Goal: Information Seeking & Learning: Learn about a topic

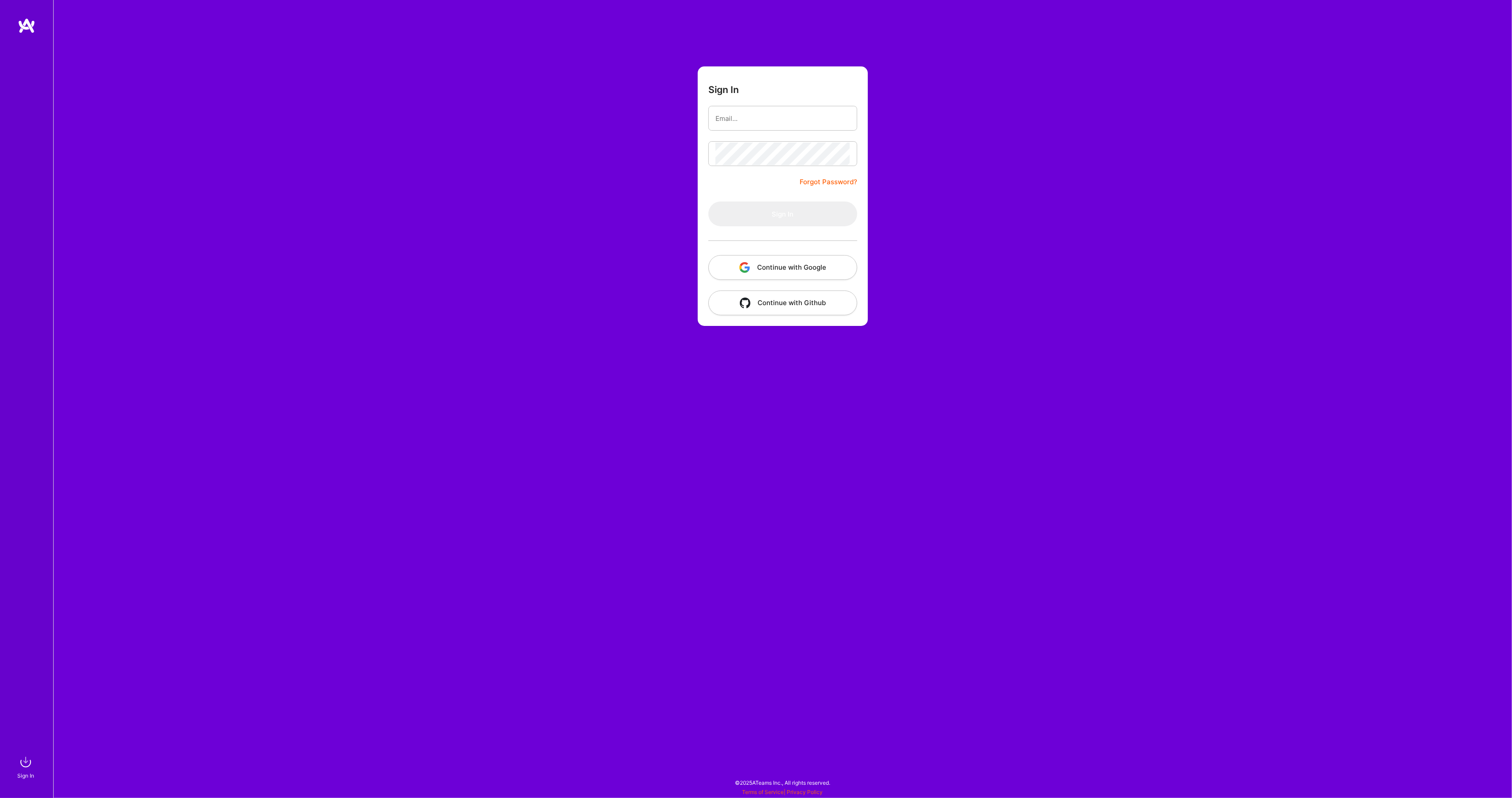
click at [771, 267] on button "Continue with Google" at bounding box center [783, 267] width 149 height 24
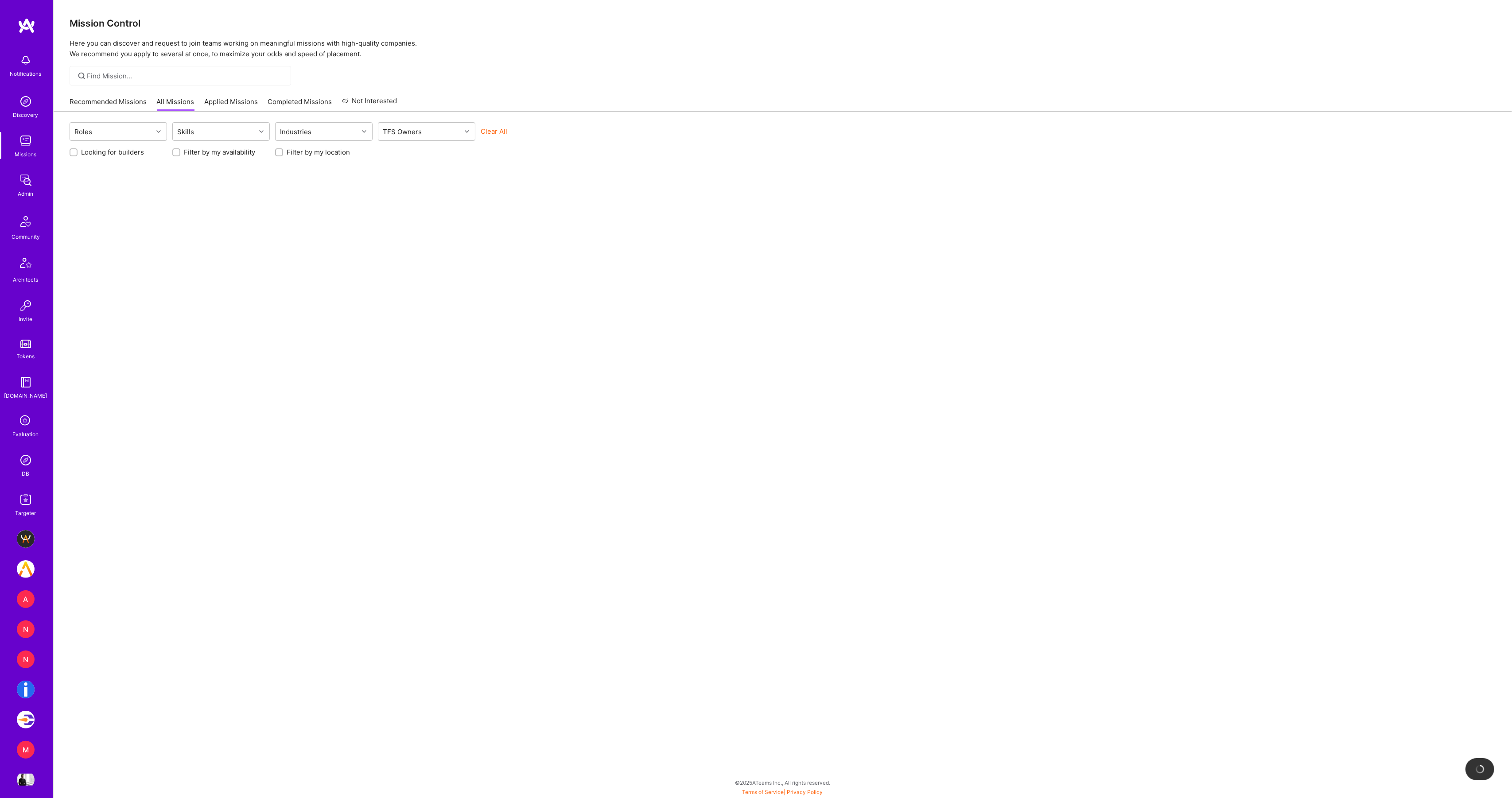
click at [29, 464] on img at bounding box center [25, 459] width 18 height 18
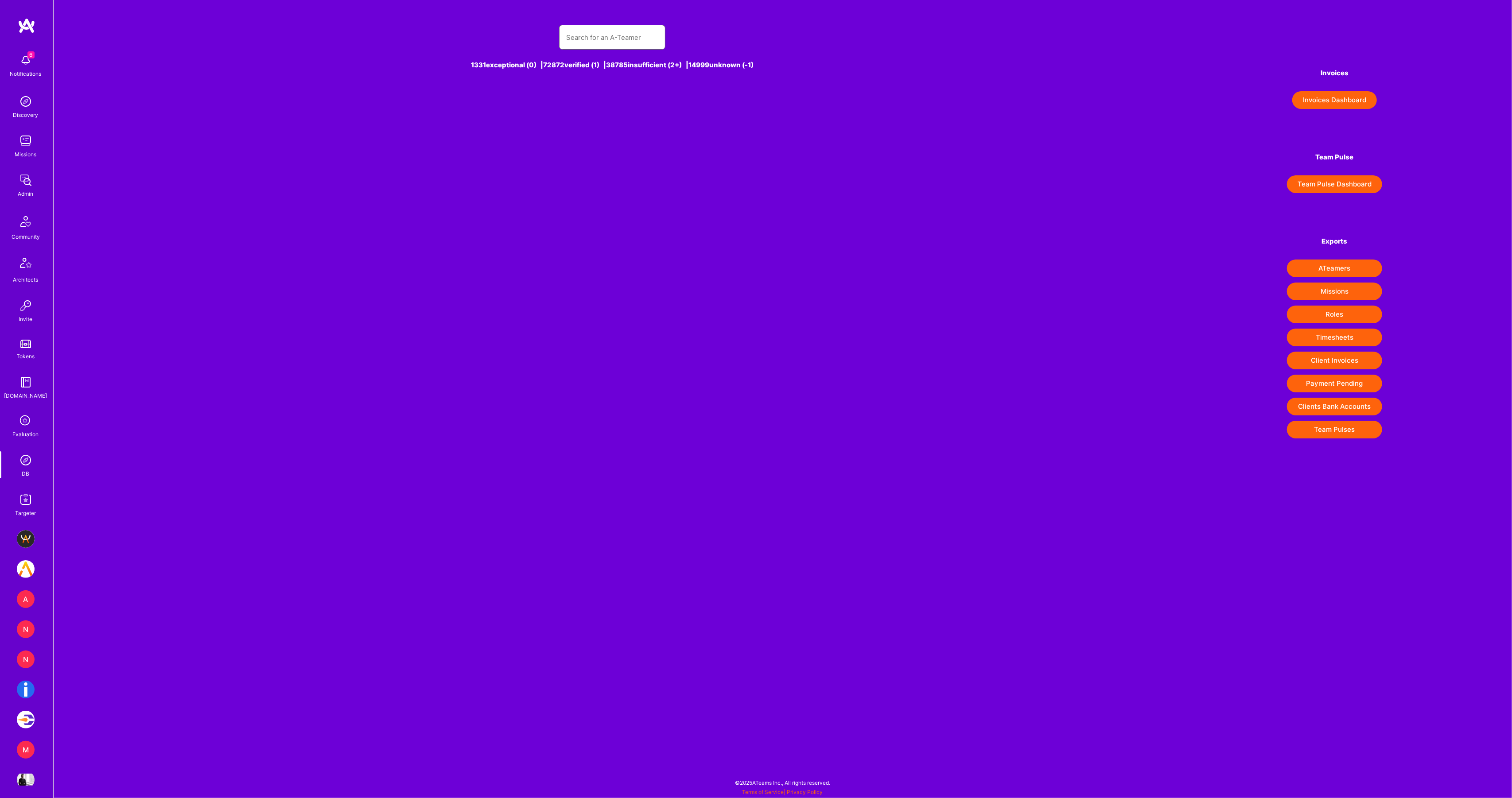
click at [639, 40] on input "text" at bounding box center [613, 37] width 93 height 23
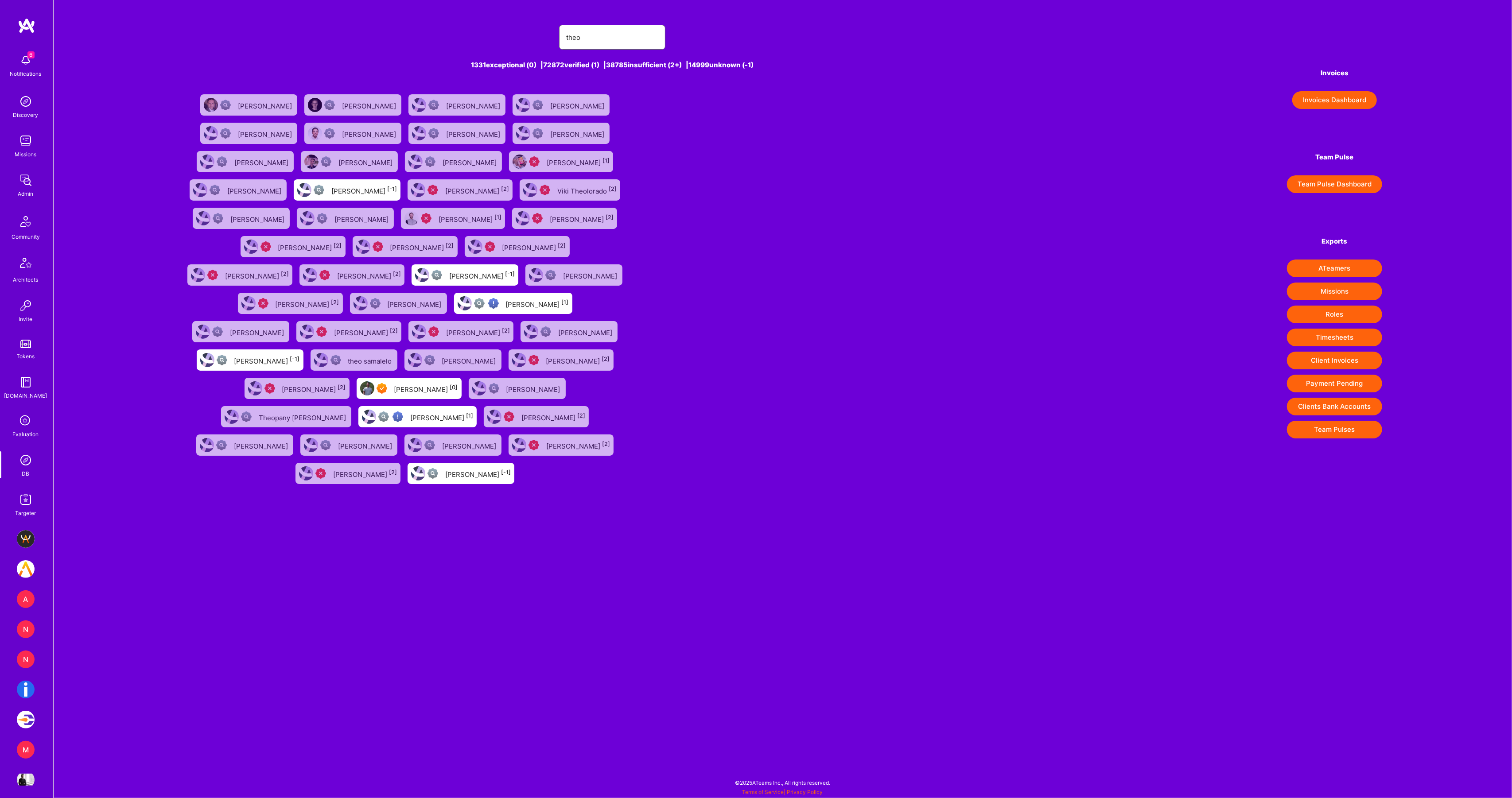
click at [616, 46] on input "theo" at bounding box center [613, 37] width 93 height 23
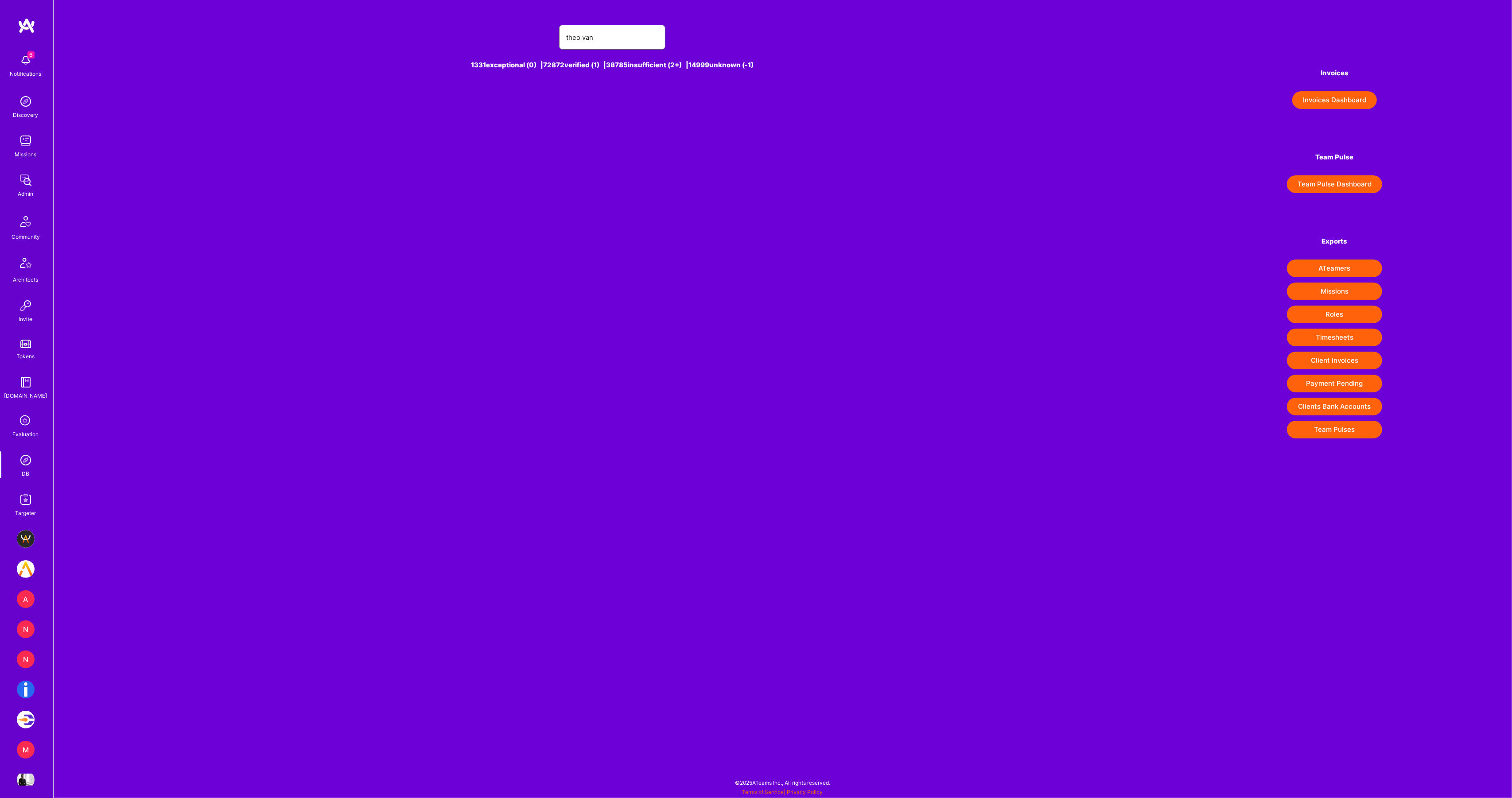
click at [627, 35] on input "theo van" at bounding box center [613, 37] width 93 height 23
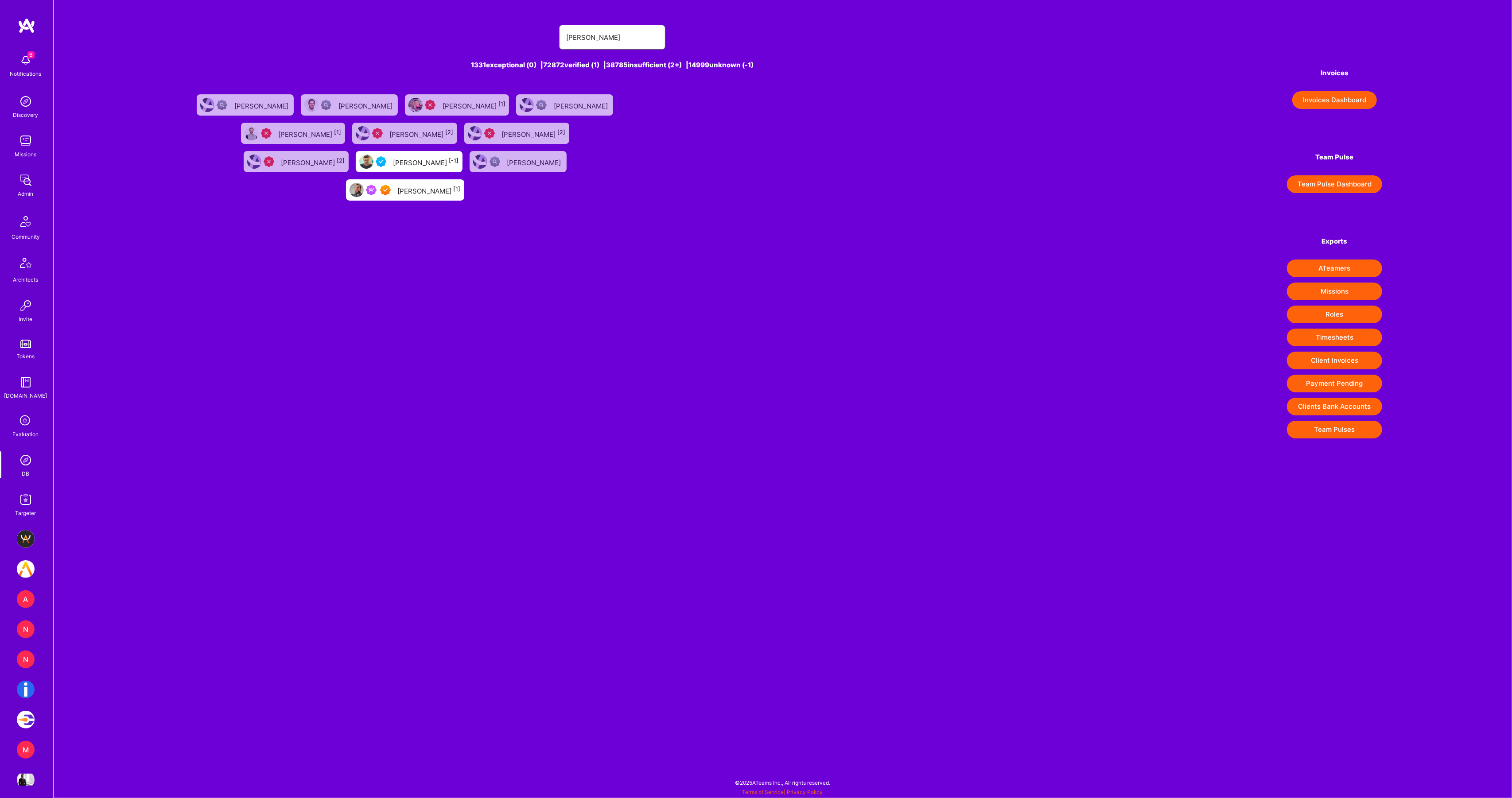
type input "[PERSON_NAME]"
click at [461, 184] on div "[PERSON_NAME] [1]" at bounding box center [429, 190] width 63 height 12
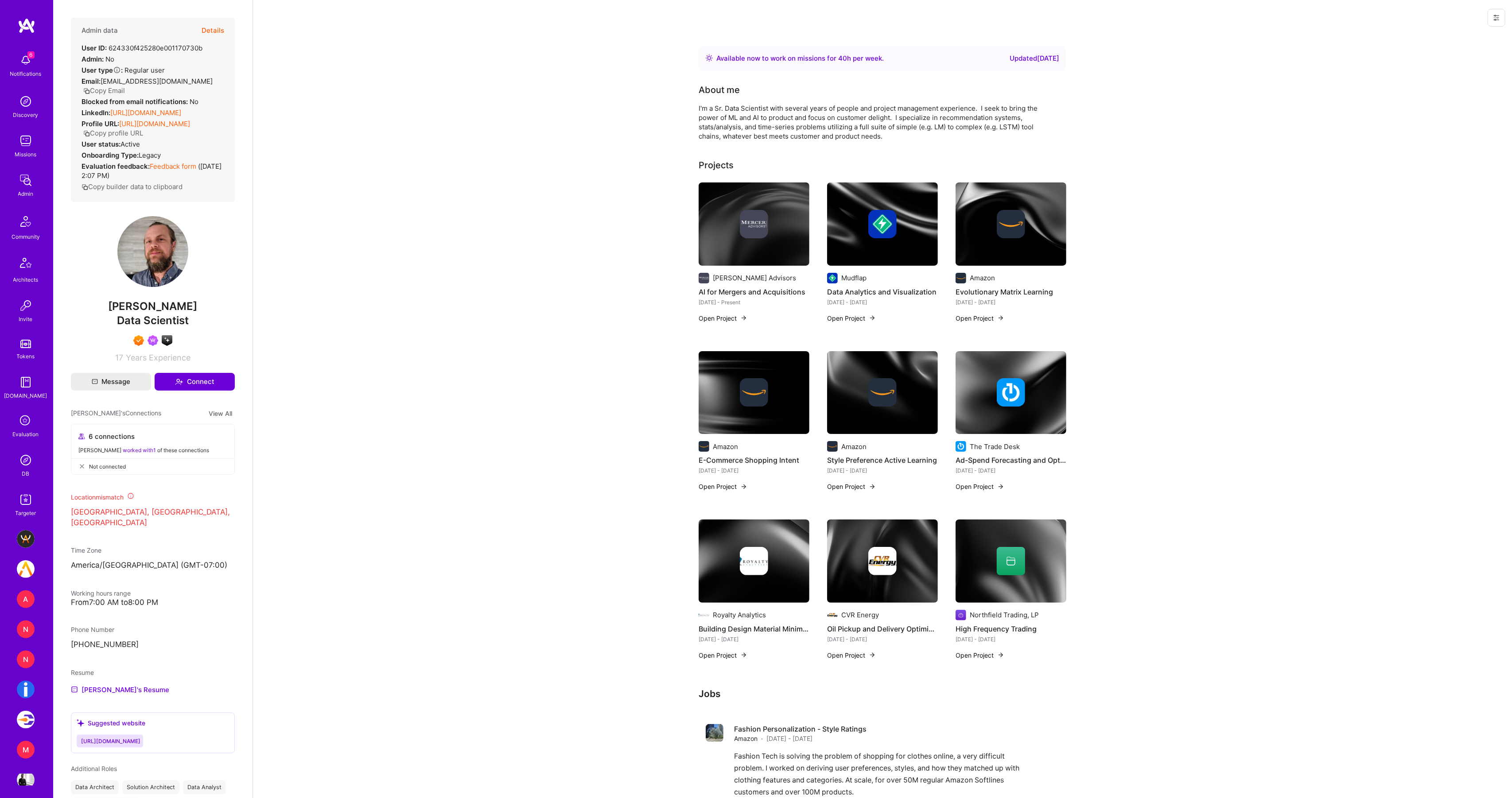
click at [212, 30] on button "Details" at bounding box center [213, 30] width 23 height 26
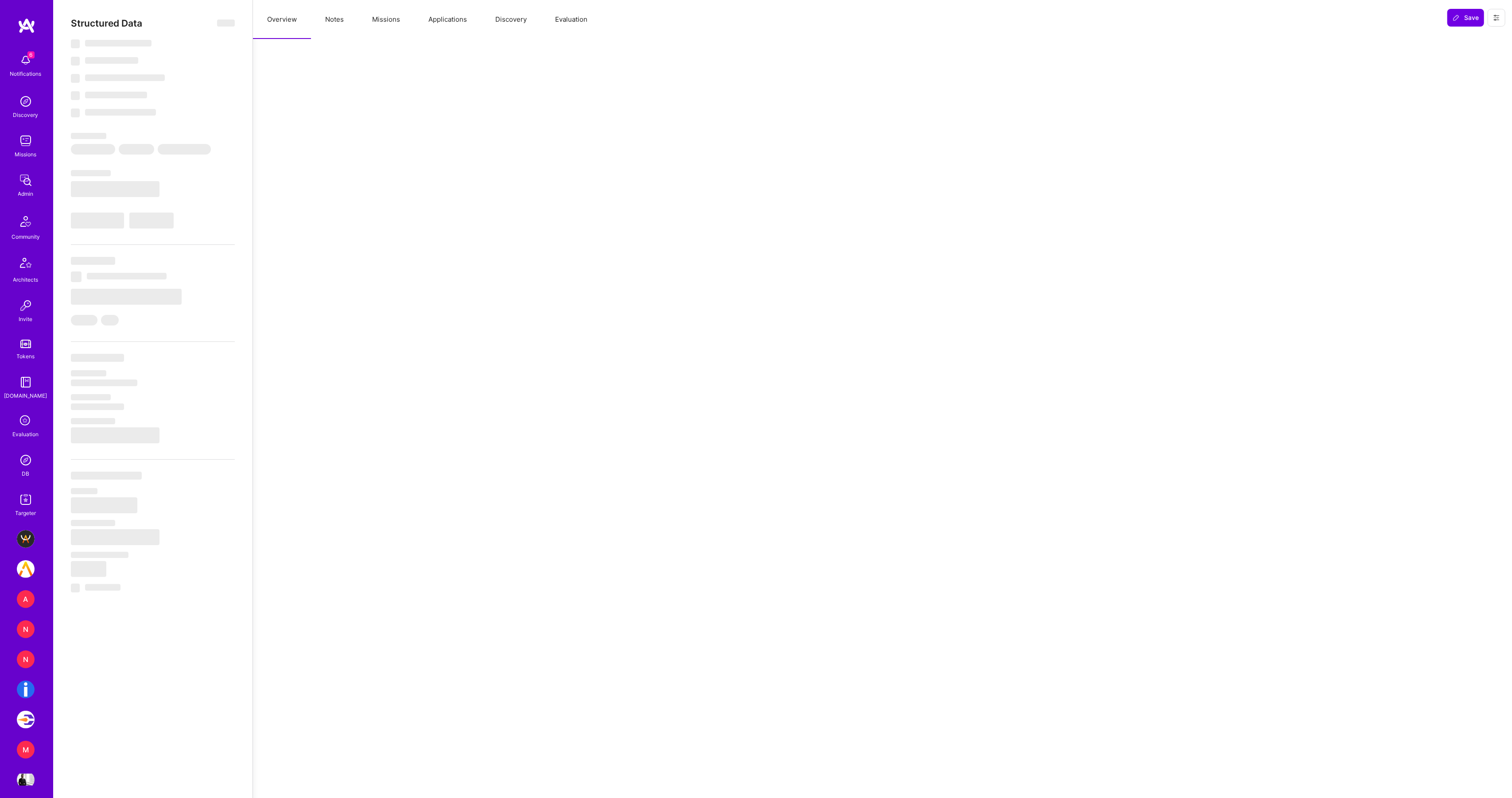
click at [375, 20] on button "Missions" at bounding box center [385, 19] width 56 height 39
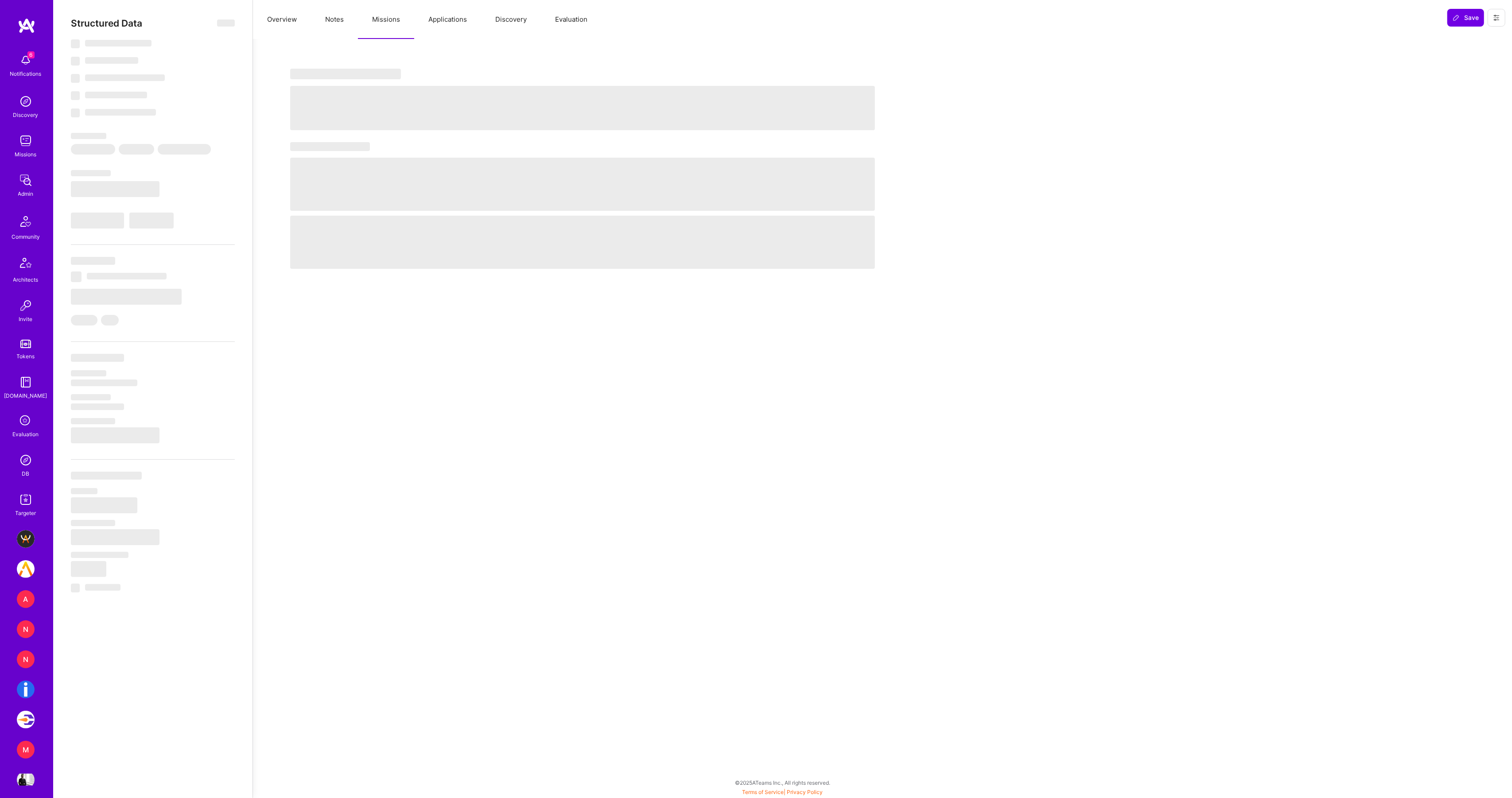
select select "Right Now"
select select "7"
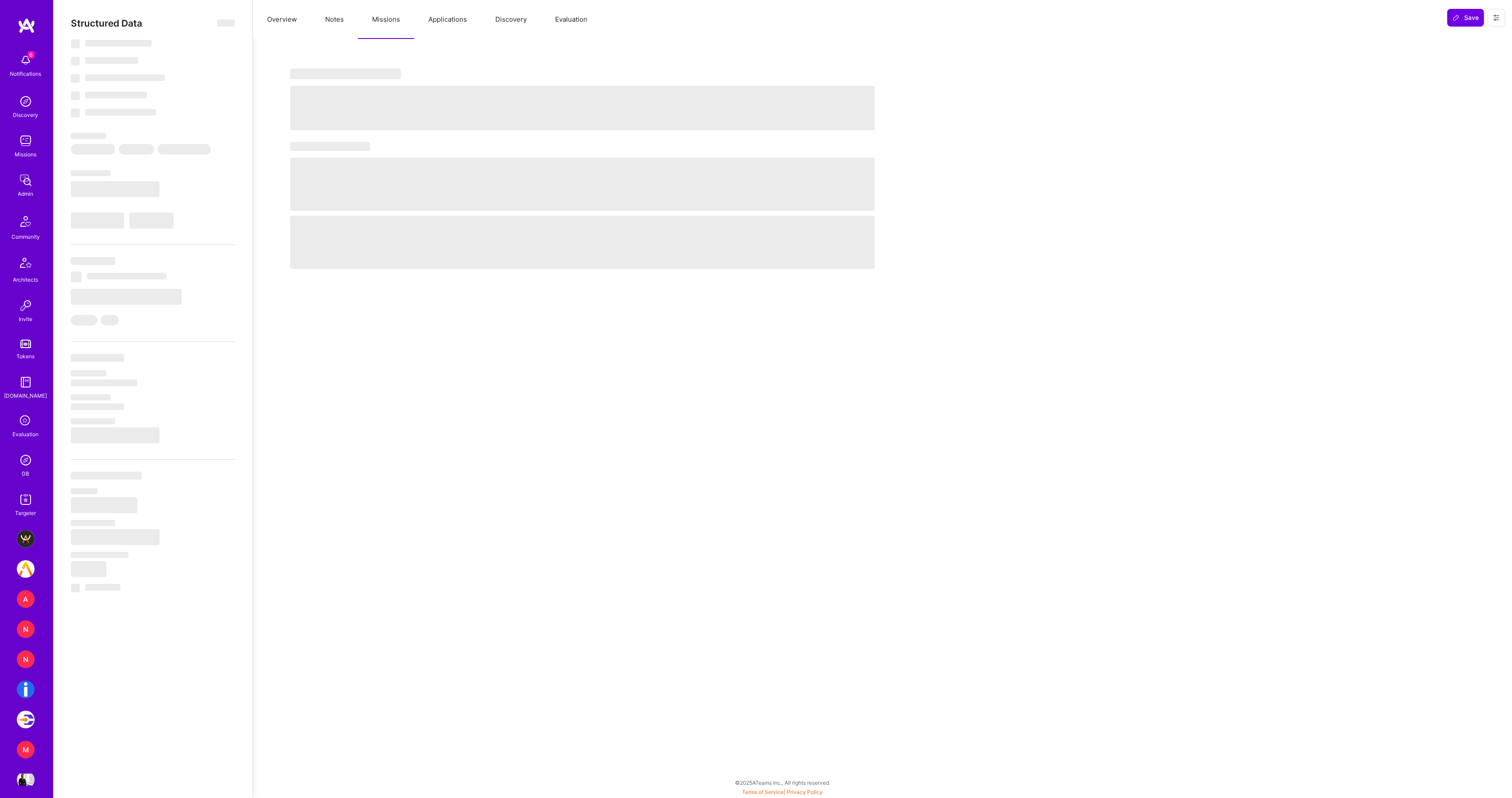
select select "US"
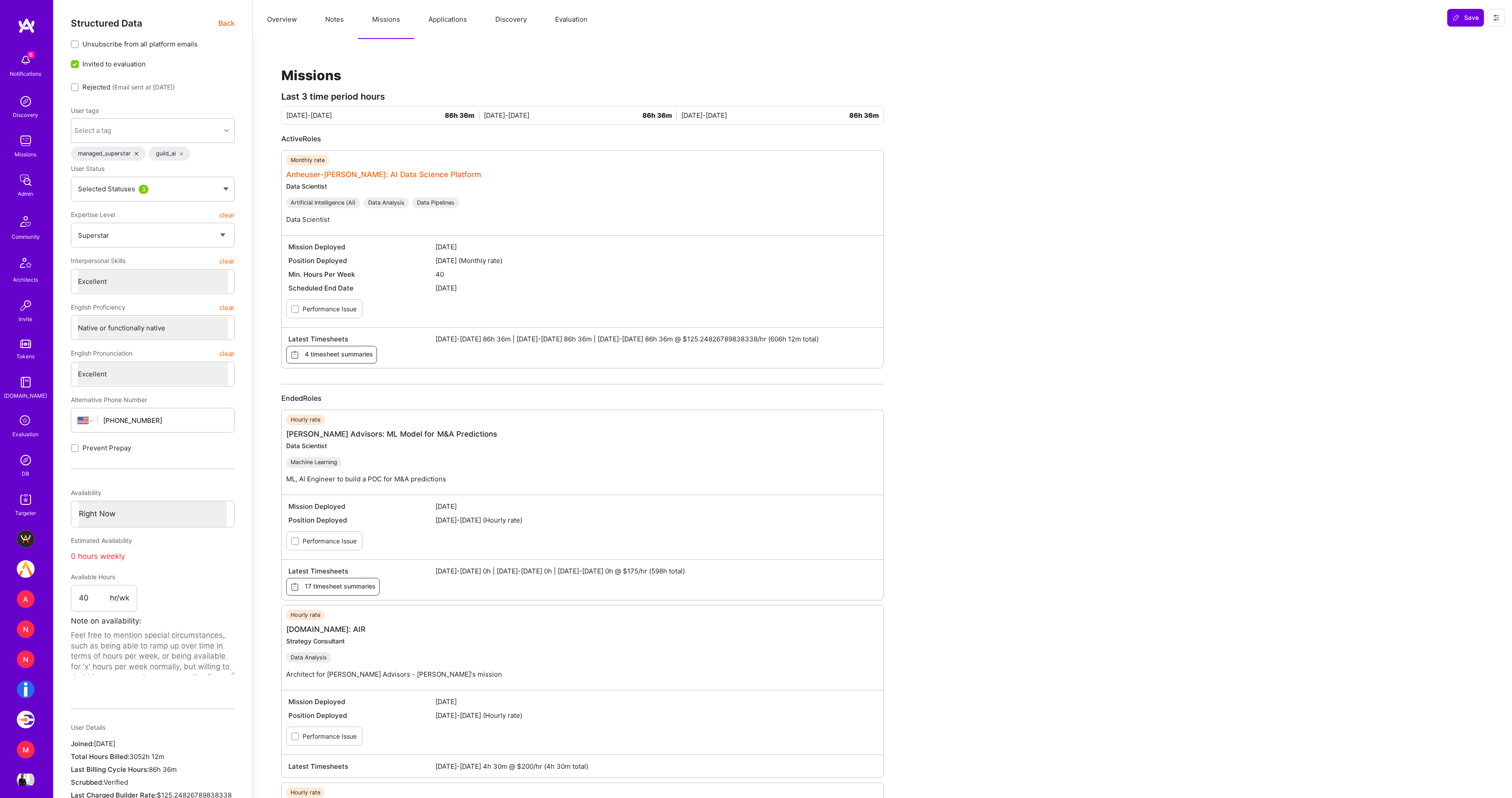
click at [366, 174] on link "Anheuser-[PERSON_NAME]: AI Data Science Platform" at bounding box center [384, 174] width 195 height 9
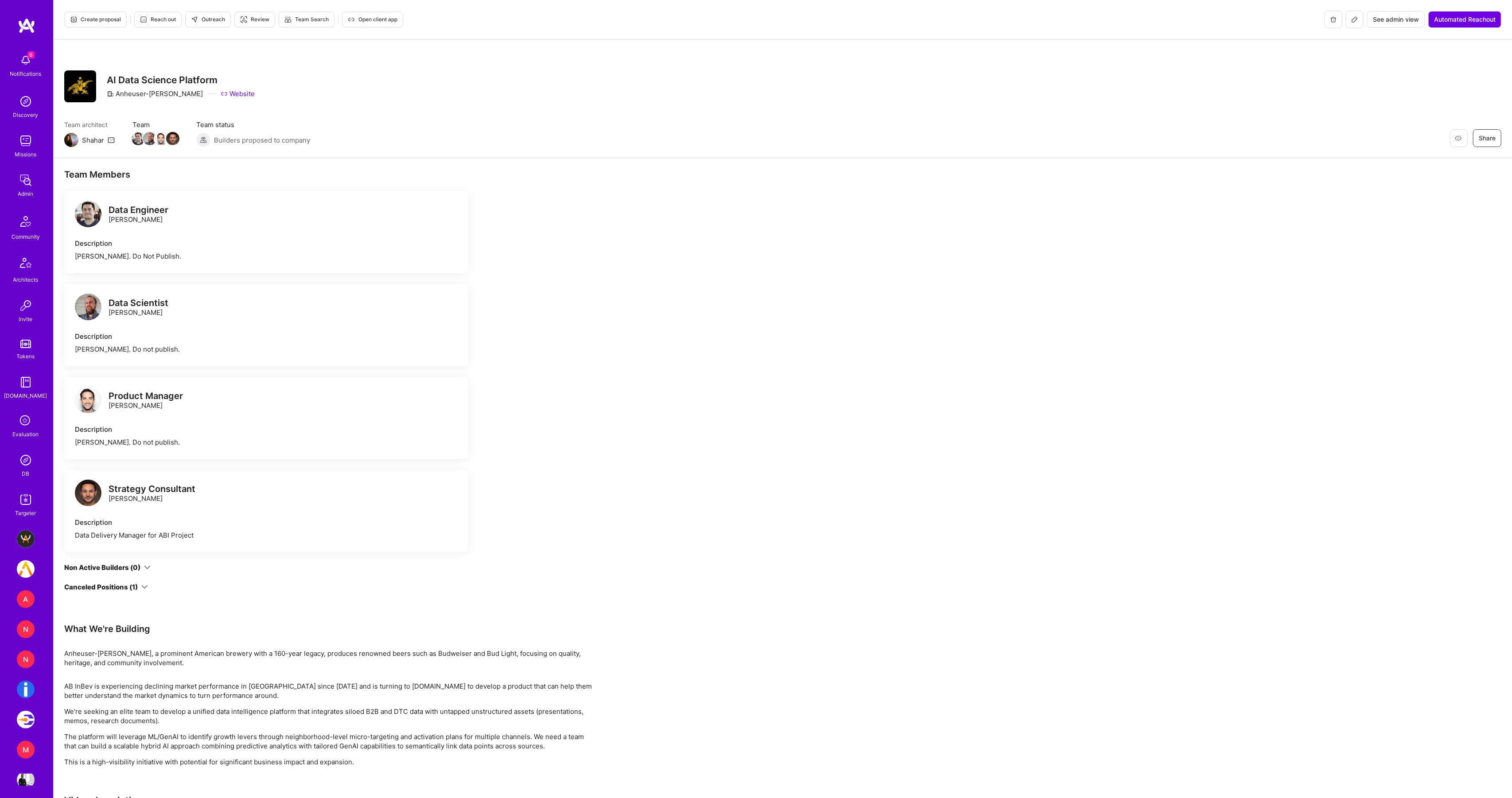
click at [1387, 18] on span "See admin view" at bounding box center [1396, 19] width 46 height 9
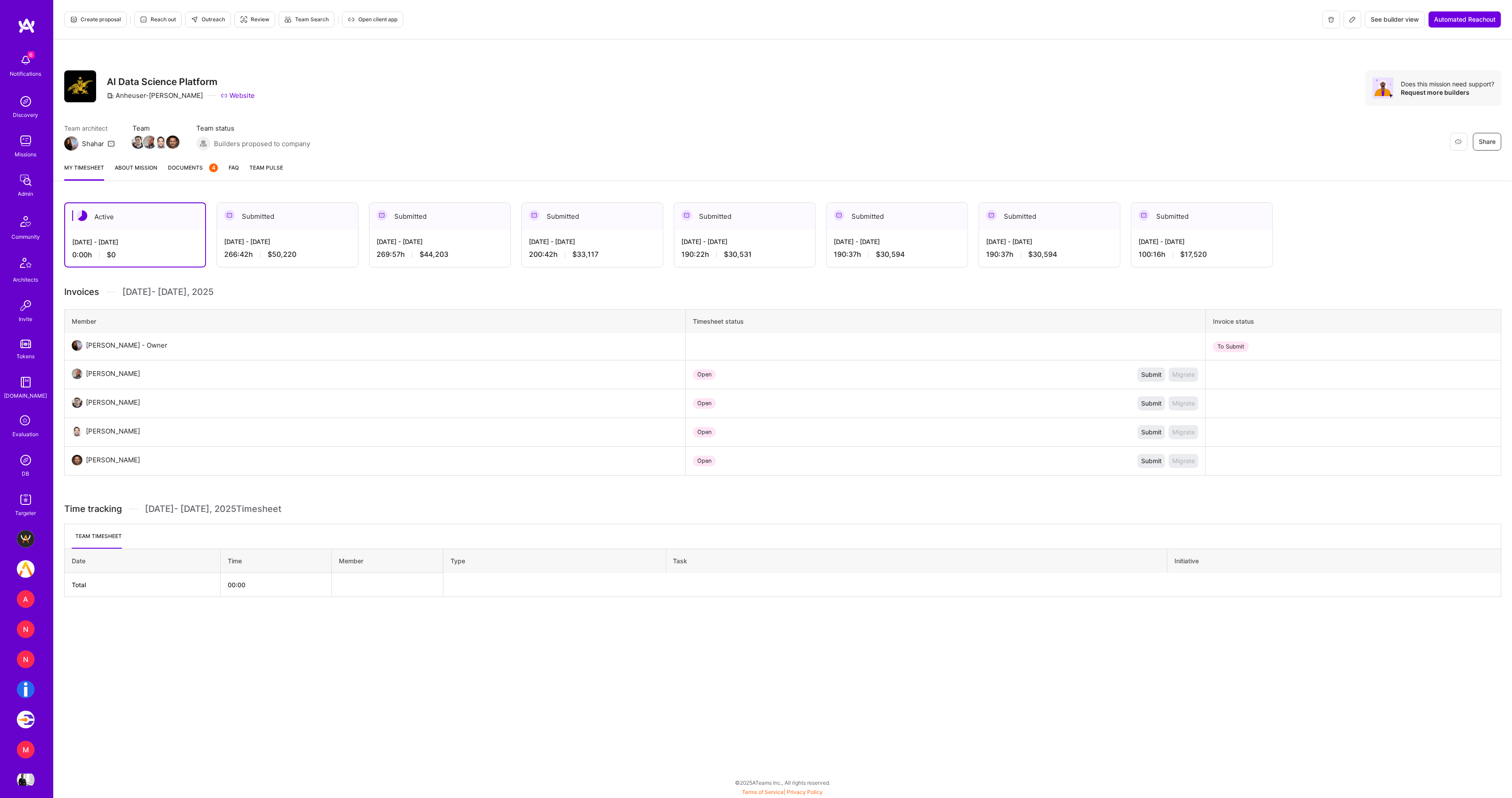
click at [279, 239] on div "[DATE] - [DATE]" at bounding box center [287, 241] width 127 height 9
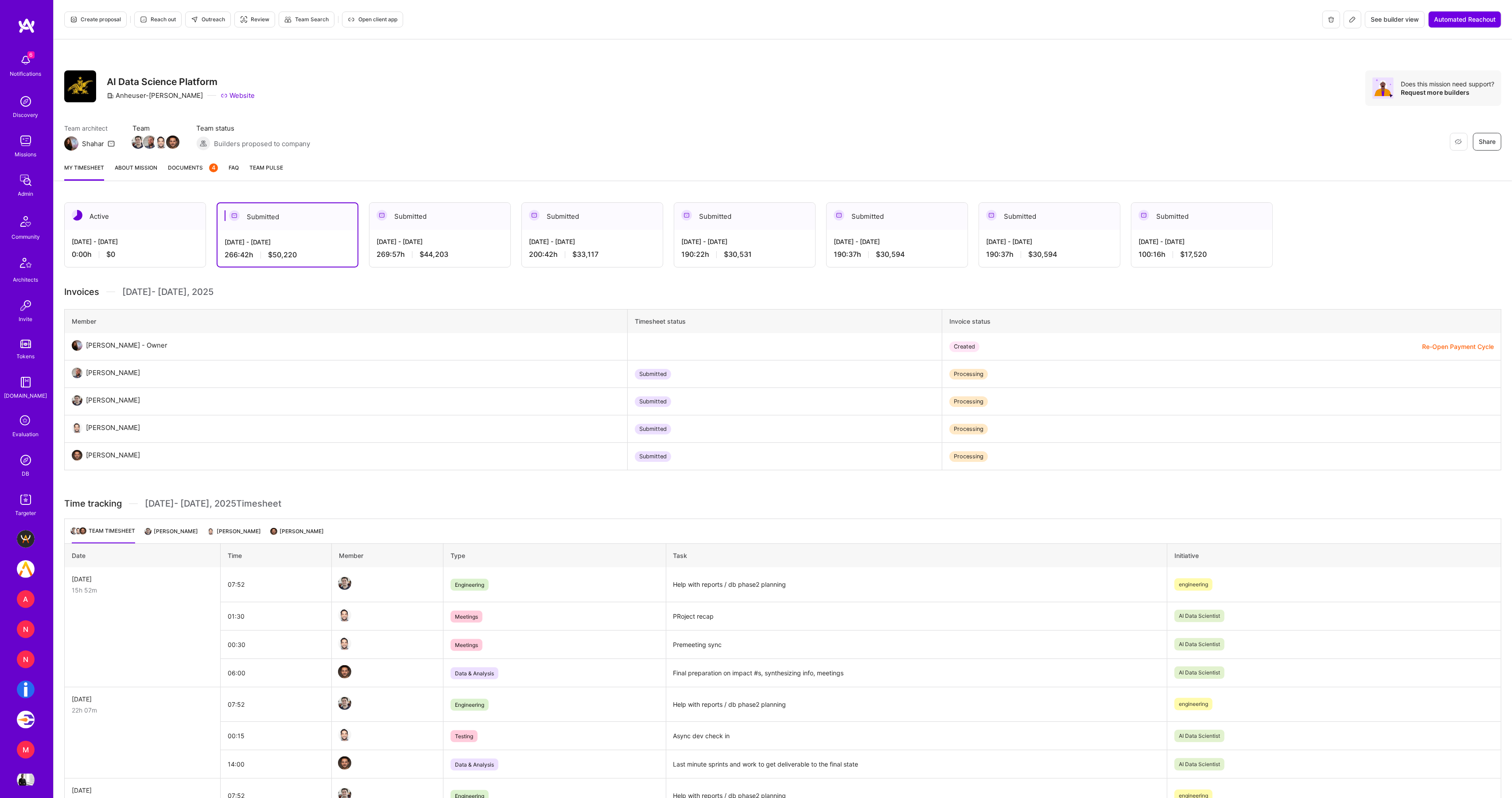
drag, startPoint x: 115, startPoint y: 96, endPoint x: 167, endPoint y: 94, distance: 52.0
click at [167, 94] on div "Anheuser-[PERSON_NAME]" at bounding box center [155, 95] width 96 height 9
drag, startPoint x: 167, startPoint y: 94, endPoint x: 112, endPoint y: 95, distance: 55.0
click at [112, 95] on div "Anheuser-[PERSON_NAME]" at bounding box center [155, 95] width 96 height 9
click at [419, 236] on div "[DATE] - [DATE] 269:57 h $44,203" at bounding box center [439, 247] width 141 height 36
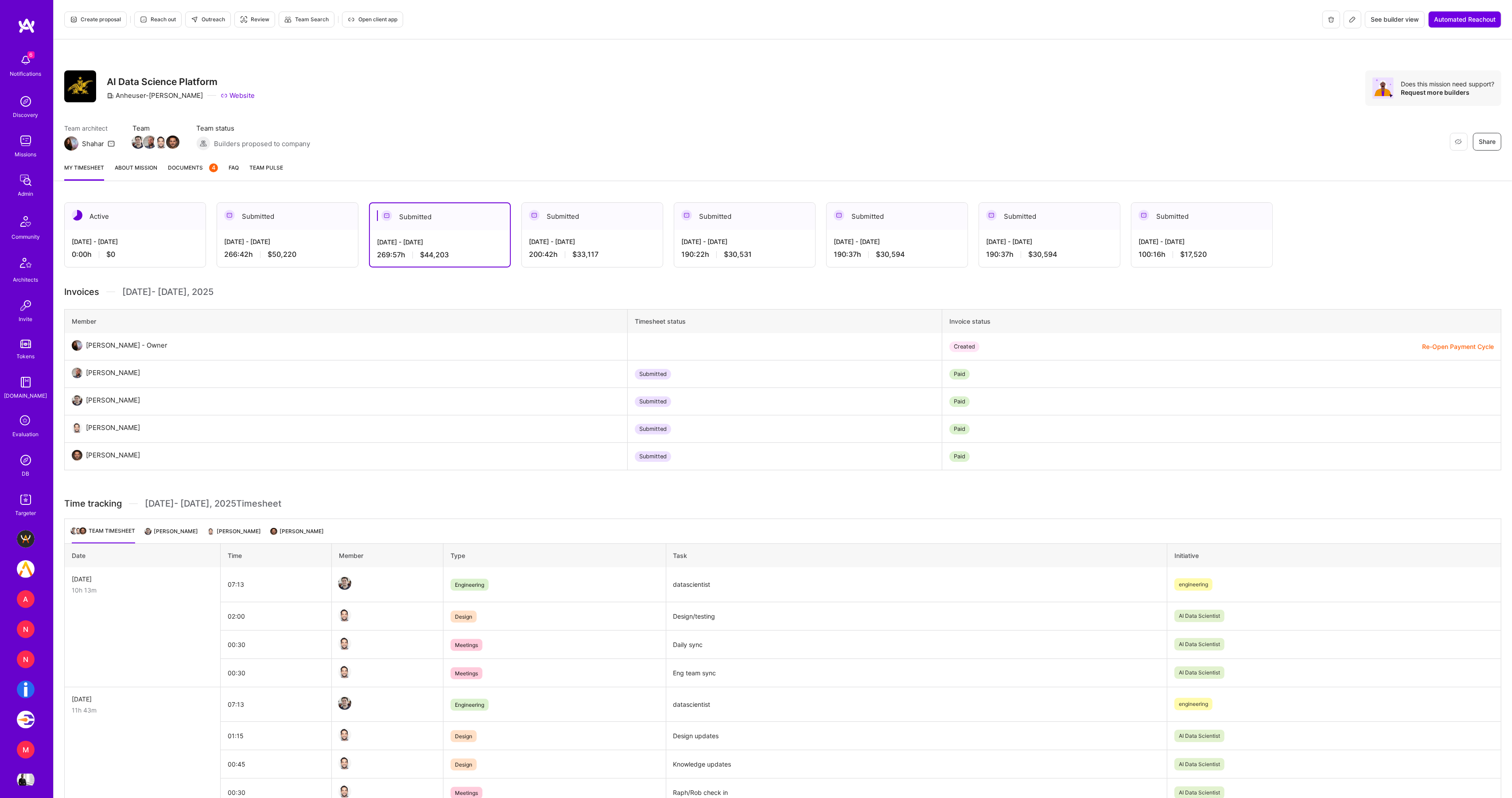
click at [265, 237] on div "[DATE] - [DATE]" at bounding box center [287, 241] width 127 height 9
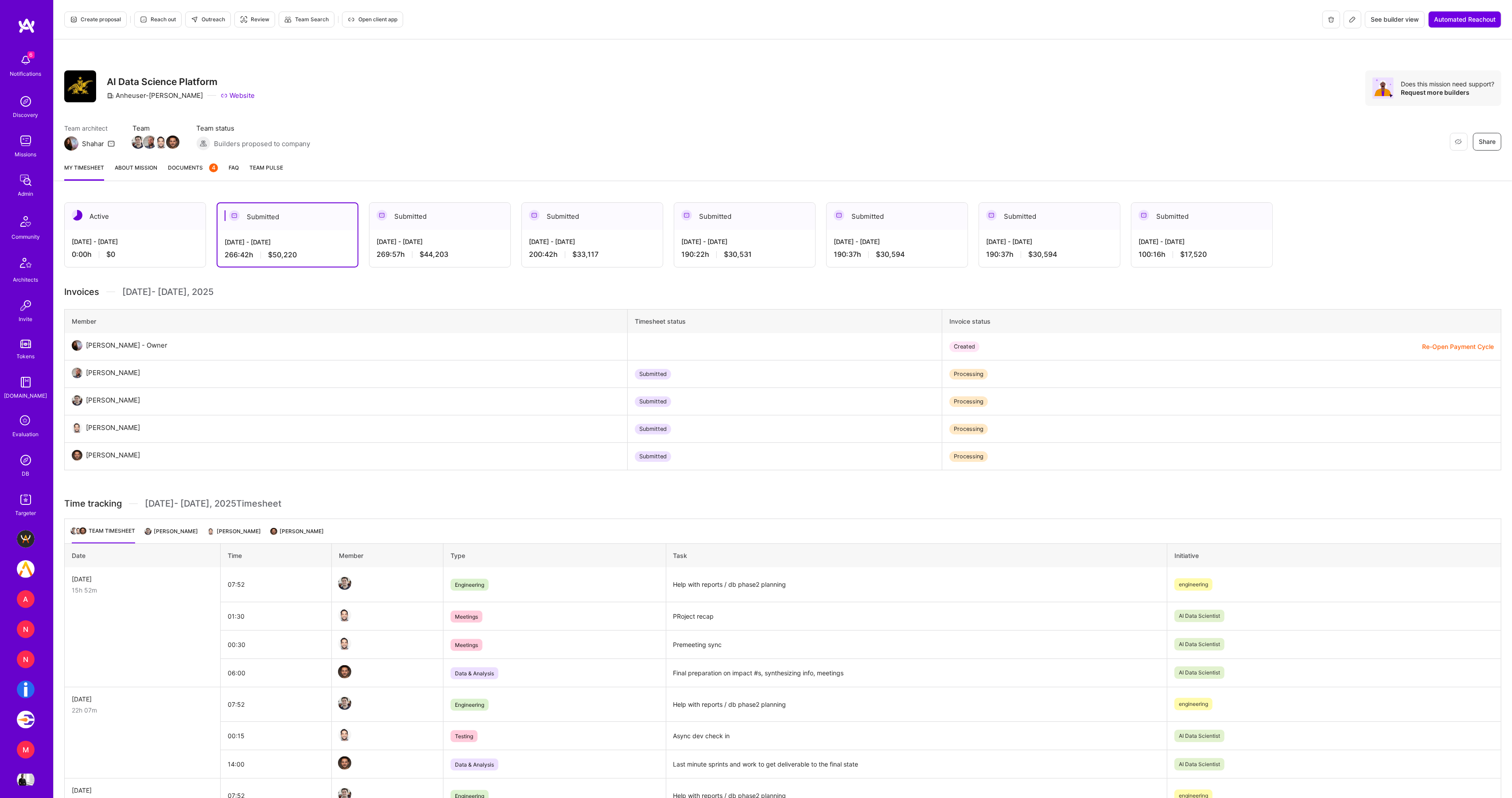
click at [128, 97] on div "Anheuser-[PERSON_NAME]" at bounding box center [155, 95] width 96 height 9
copy div "Anheuser"
click at [25, 467] on img at bounding box center [25, 459] width 18 height 18
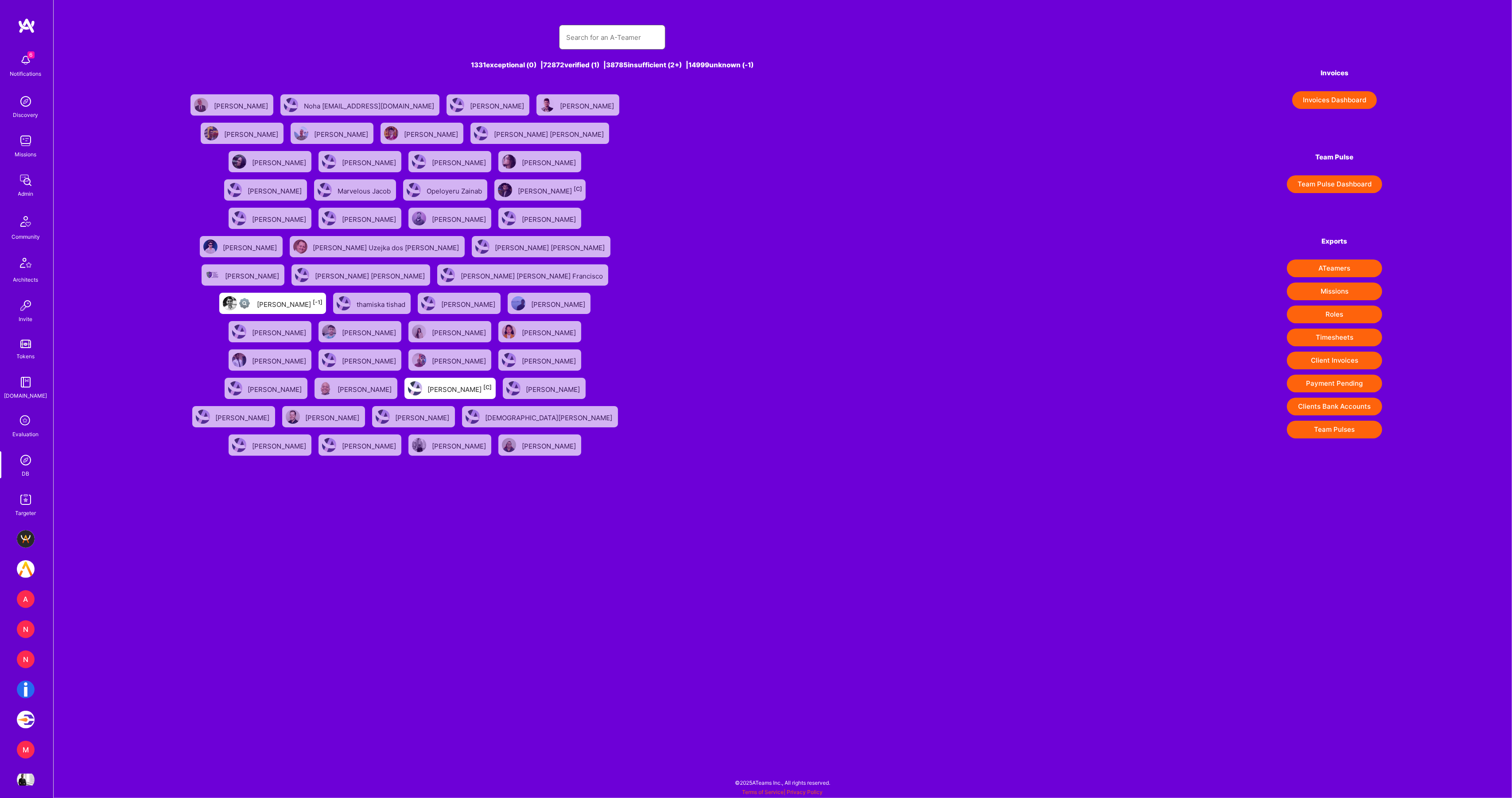
click at [625, 34] on input "text" at bounding box center [613, 37] width 93 height 23
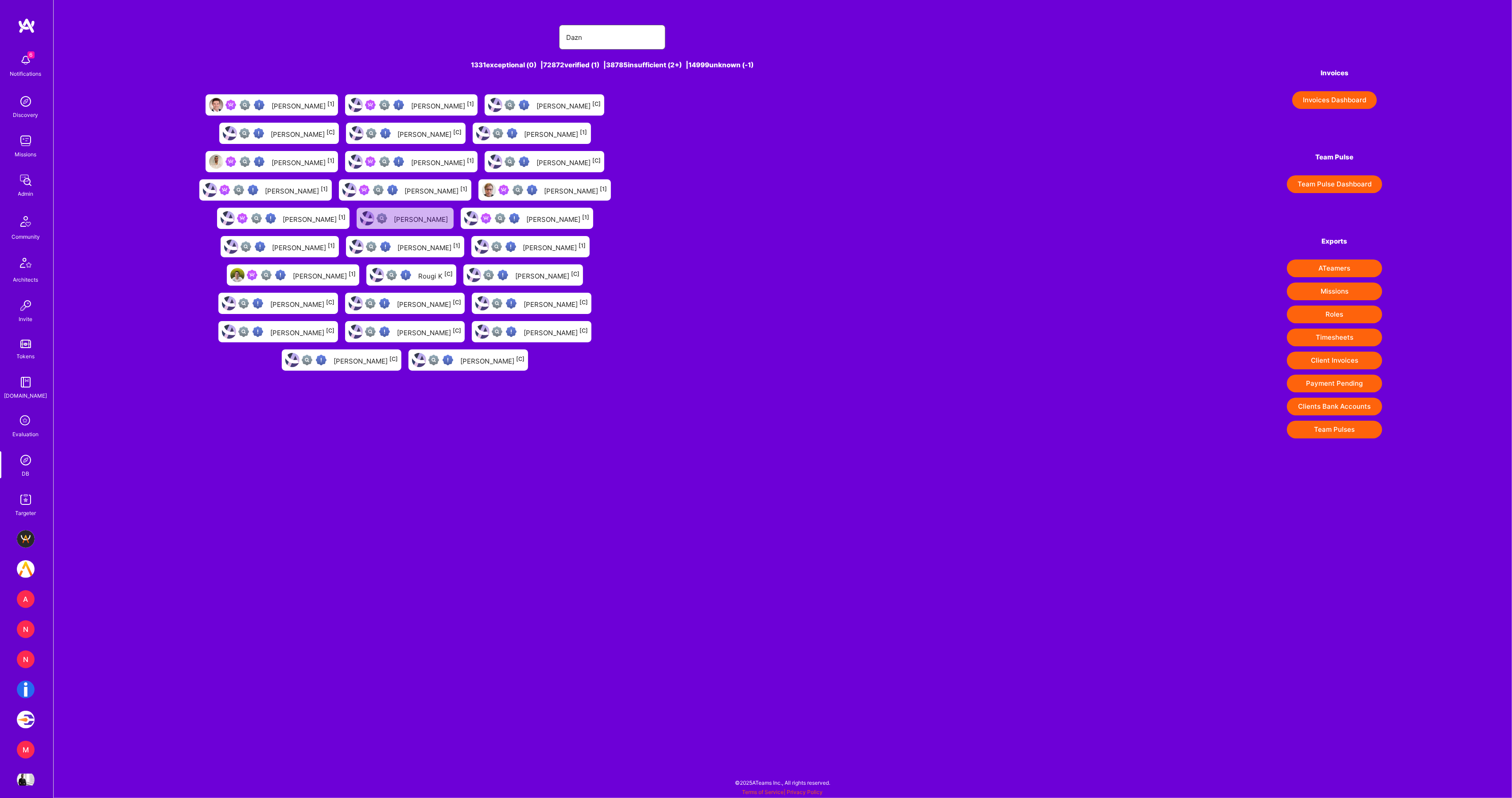
click at [618, 34] on input "Dazn" at bounding box center [613, 37] width 93 height 23
type input "Dazn"
click at [29, 183] on img at bounding box center [25, 180] width 18 height 18
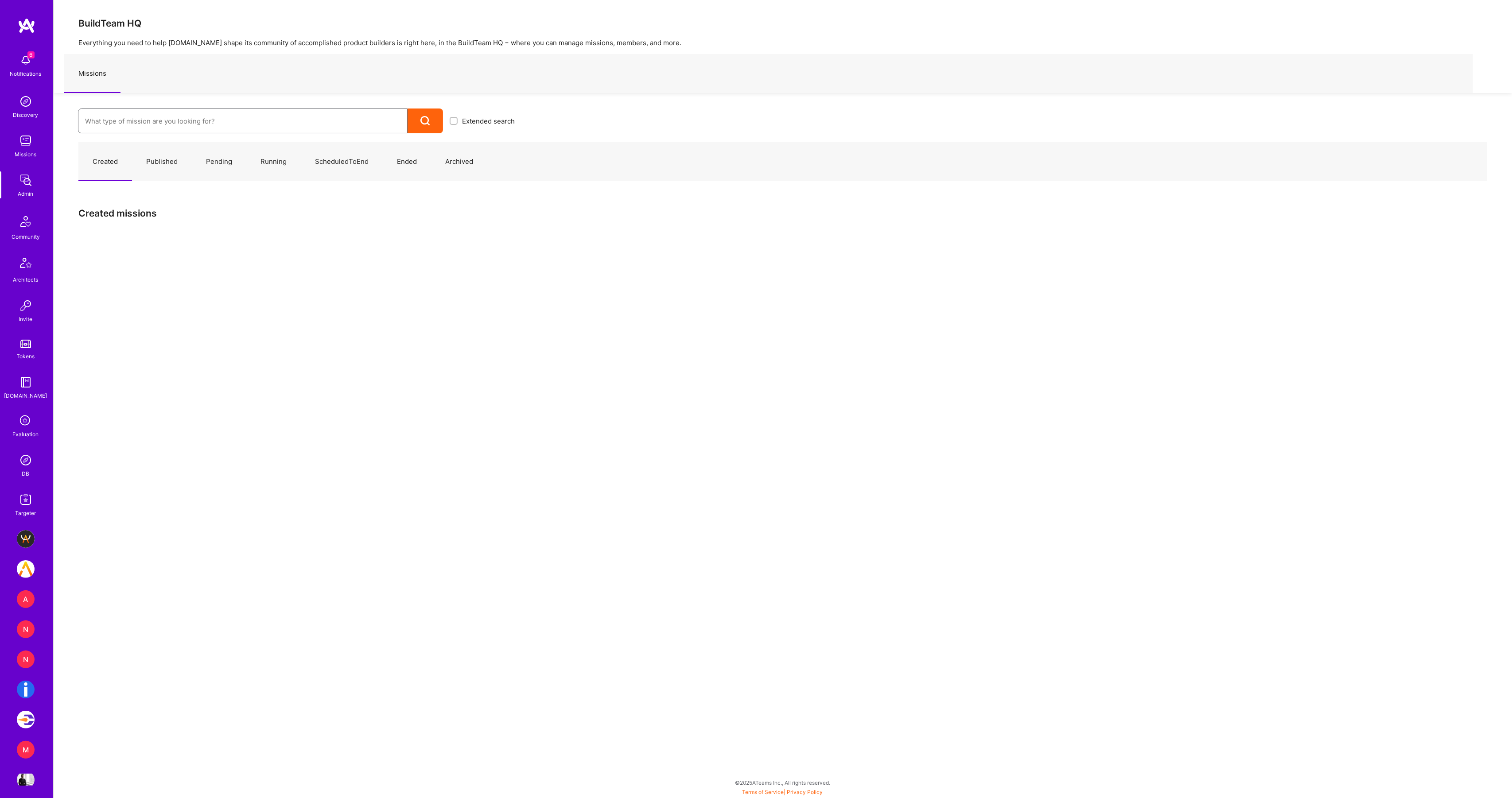
click at [284, 121] on input at bounding box center [242, 121] width 316 height 23
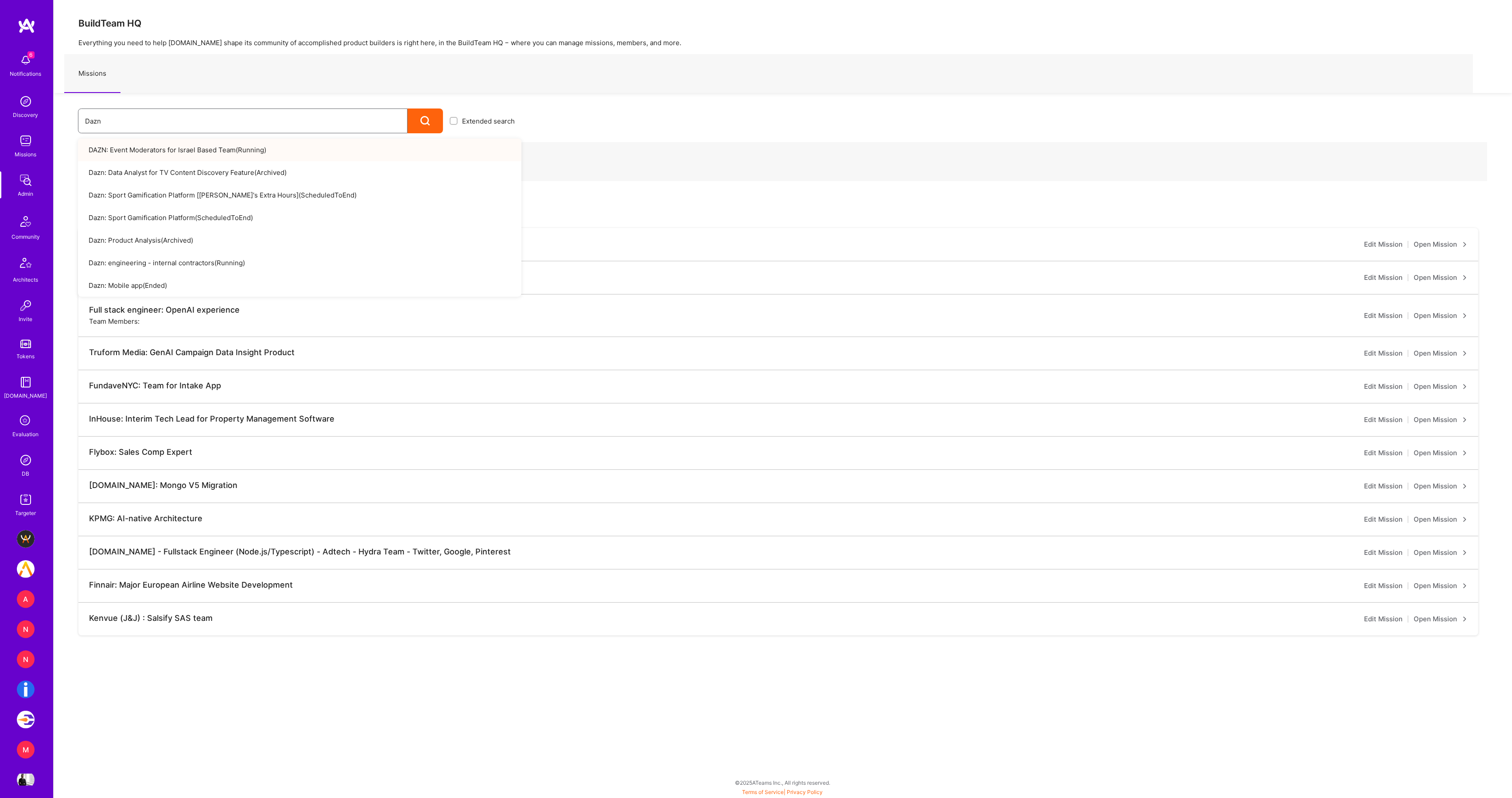
type input "Dazn"
click at [422, 121] on icon at bounding box center [426, 121] width 10 height 10
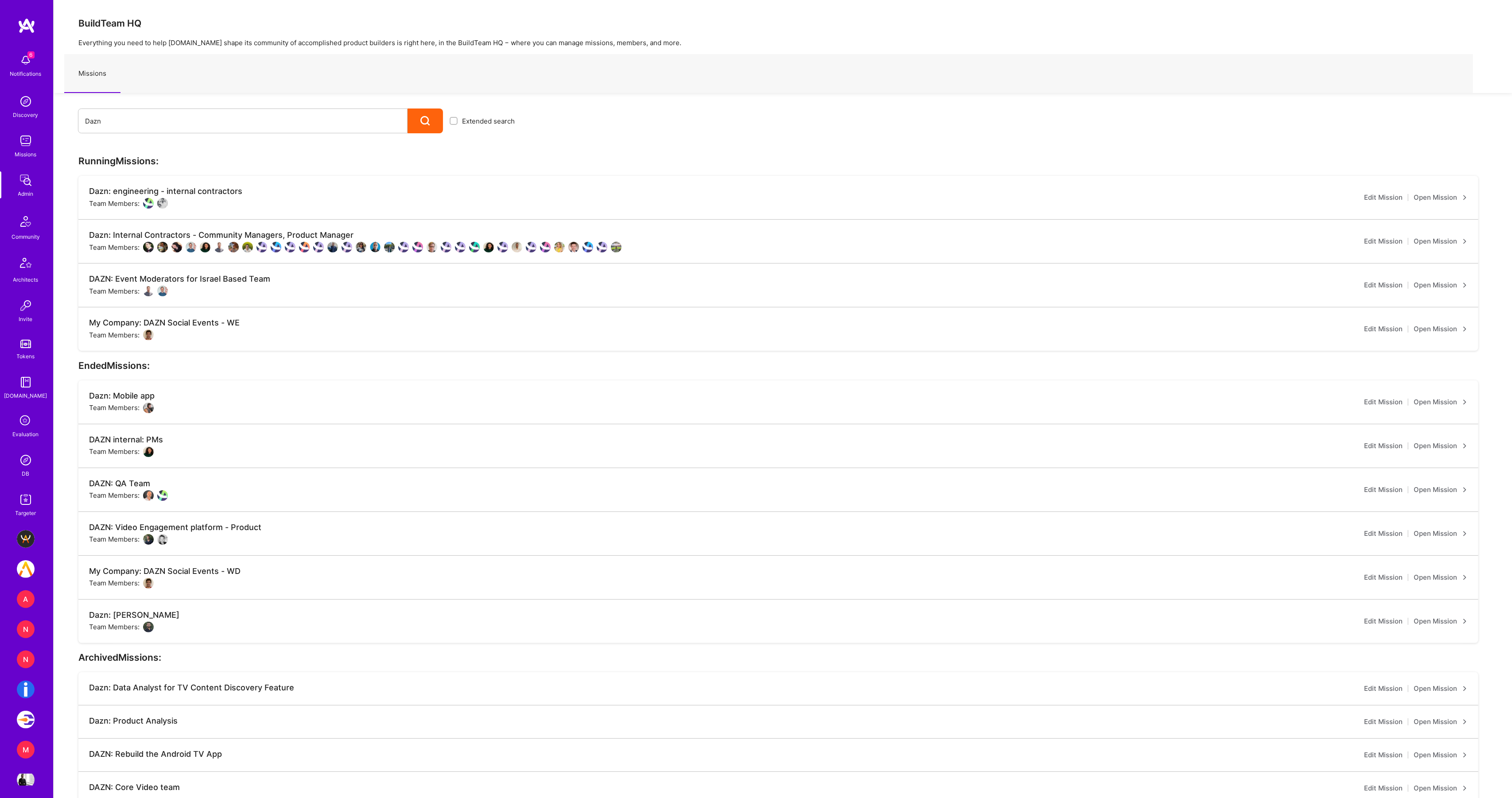
click at [162, 203] on img at bounding box center [162, 203] width 11 height 11
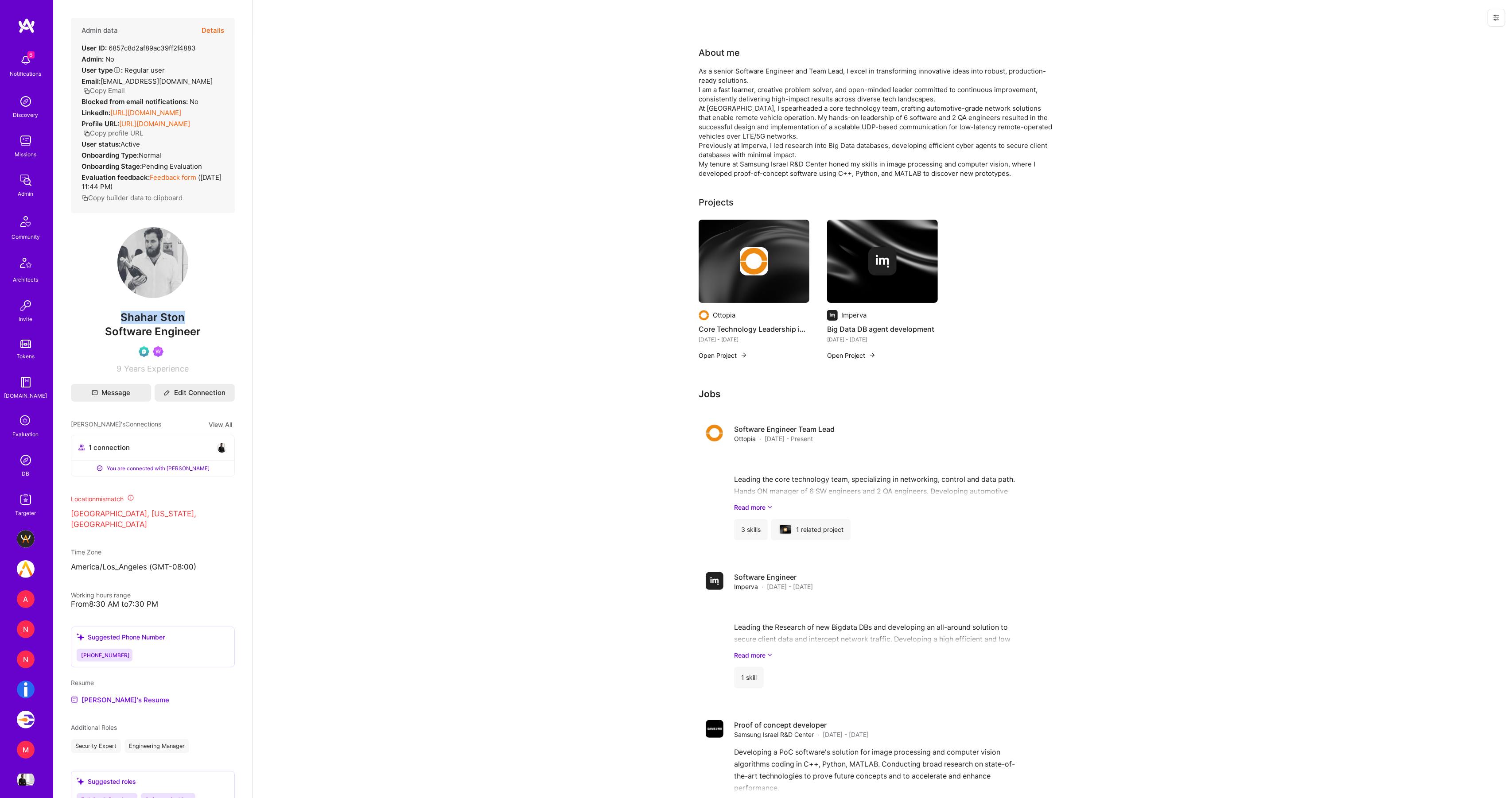
drag, startPoint x: 106, startPoint y: 316, endPoint x: 235, endPoint y: 317, distance: 129.0
click at [235, 317] on span "Shahar Ston" at bounding box center [152, 318] width 164 height 13
copy span "Shahar Ston"
click at [1318, 66] on div "About me As a senior Software Engineer and Team Lead, I excel in transforming i…" at bounding box center [883, 535] width 1259 height 999
click at [31, 188] on img at bounding box center [25, 180] width 18 height 18
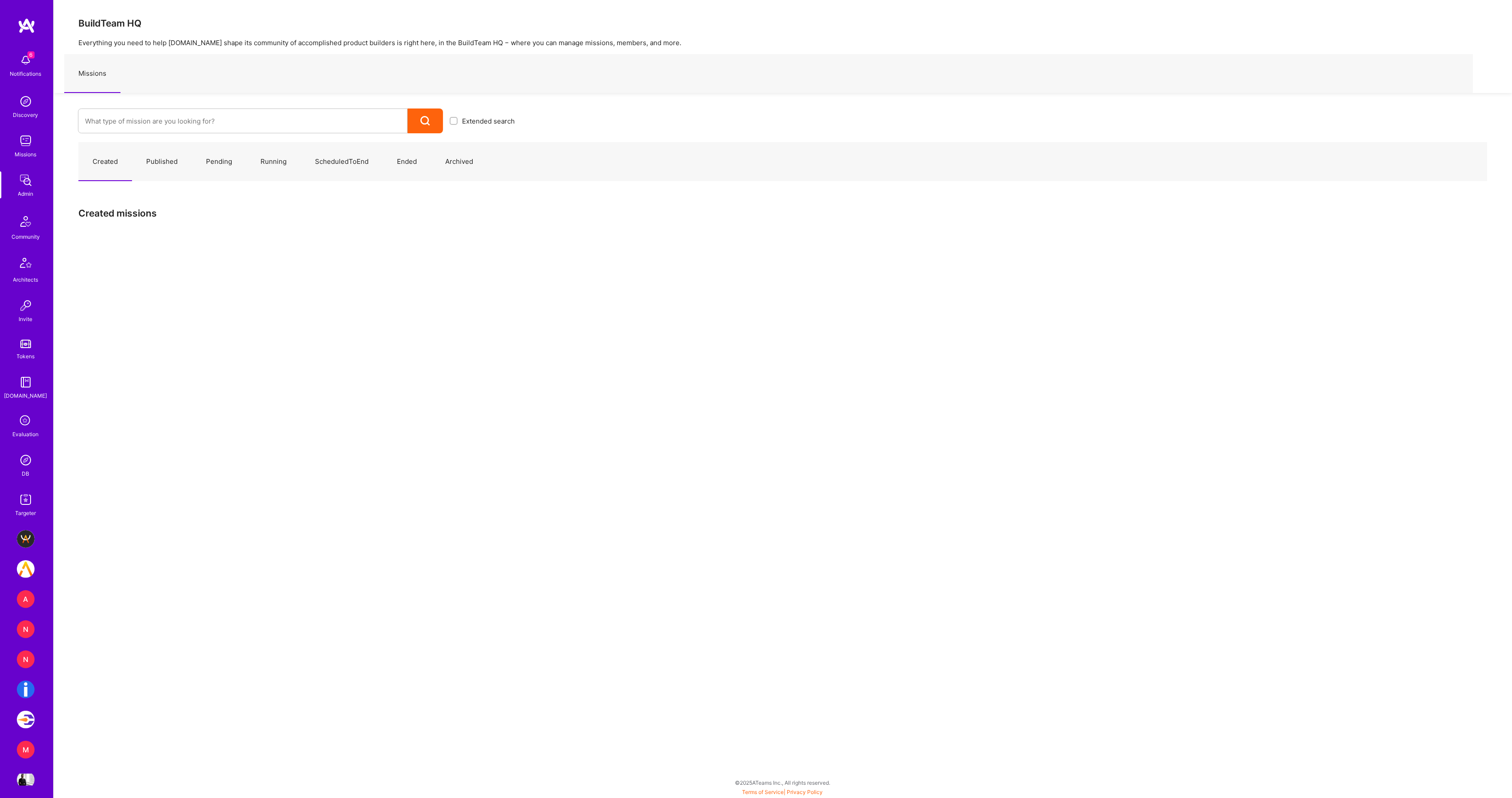
click at [21, 107] on img at bounding box center [25, 101] width 18 height 18
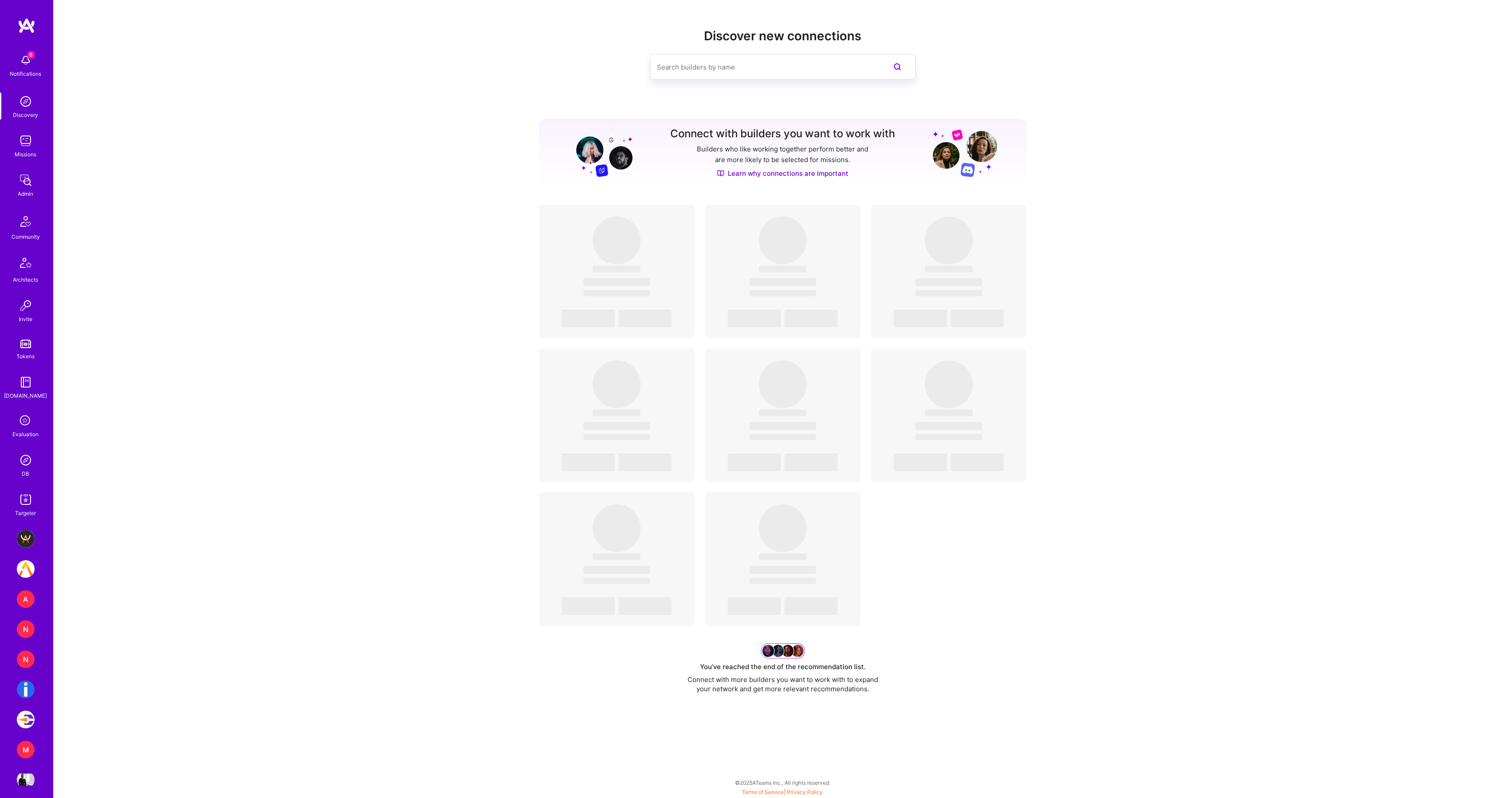
click at [30, 144] on img at bounding box center [25, 140] width 18 height 18
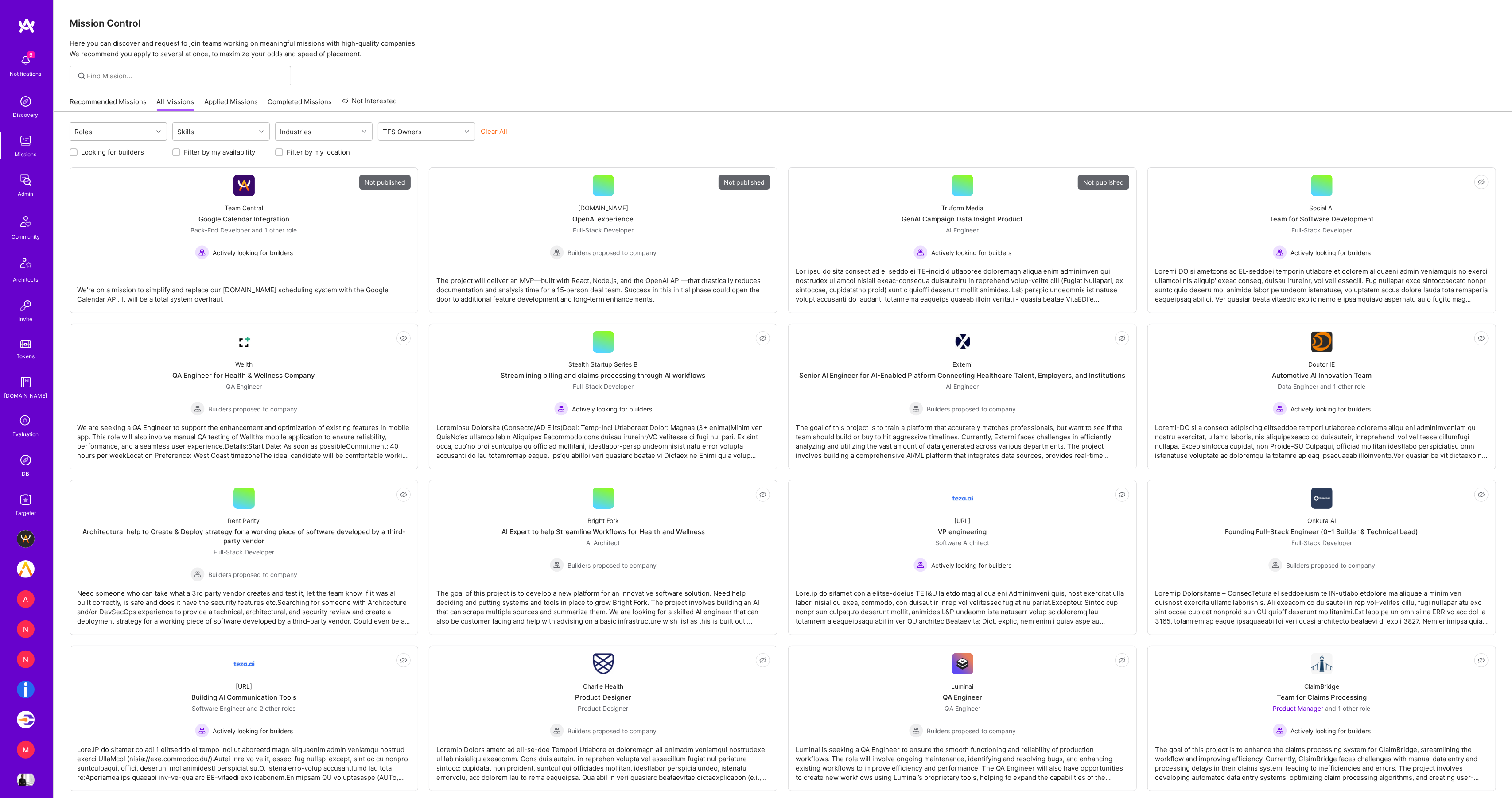
drag, startPoint x: 139, startPoint y: 134, endPoint x: 145, endPoint y: 136, distance: 6.3
click at [143, 135] on div "Roles" at bounding box center [111, 131] width 82 height 18
click at [106, 164] on div "AI Engineer" at bounding box center [119, 170] width 98 height 16
checkbox input "true"
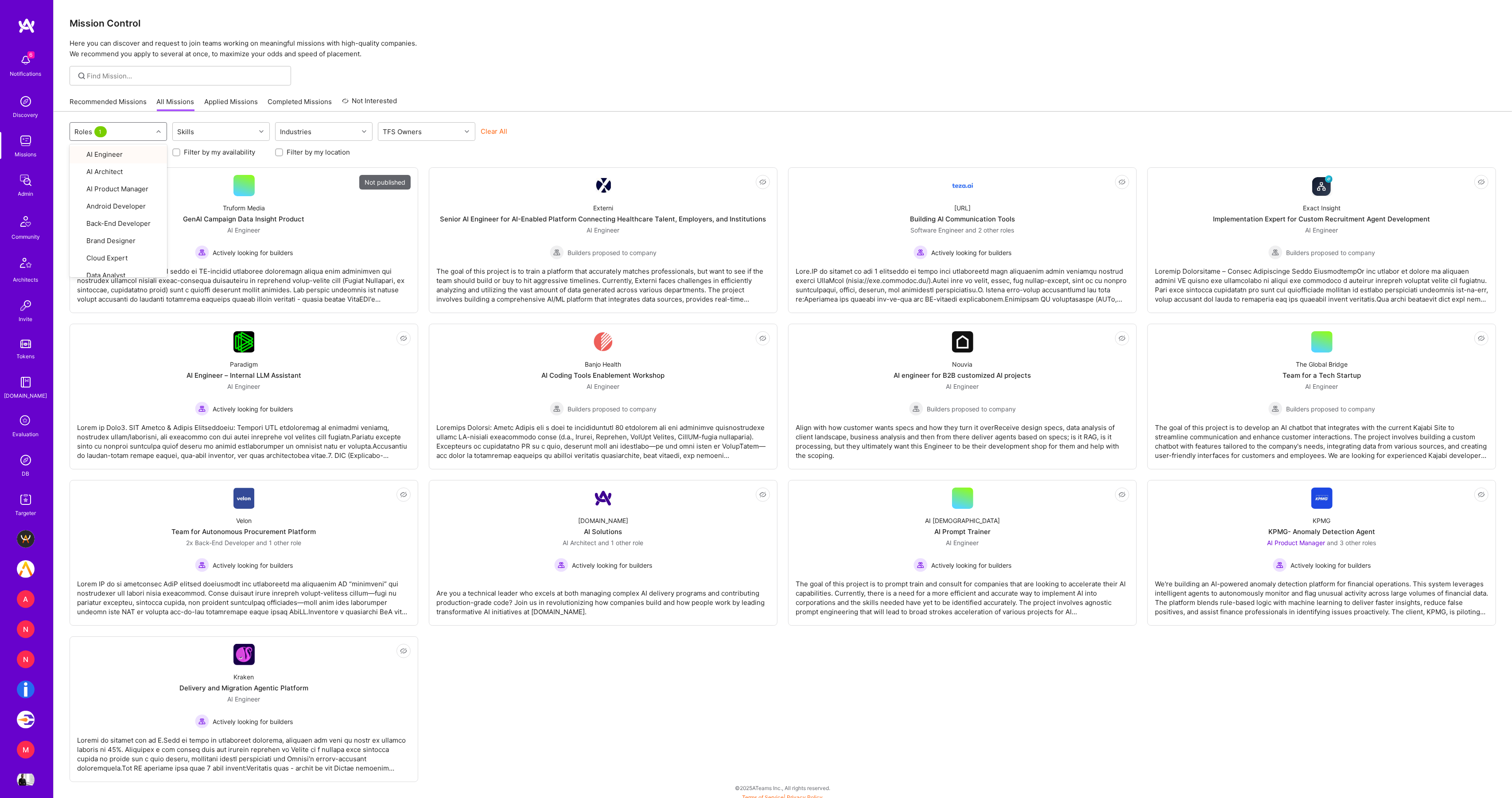
click at [480, 96] on div "Recommended Missions All Missions Applied Missions Completed Missions Not Inter…" at bounding box center [783, 102] width 1426 height 19
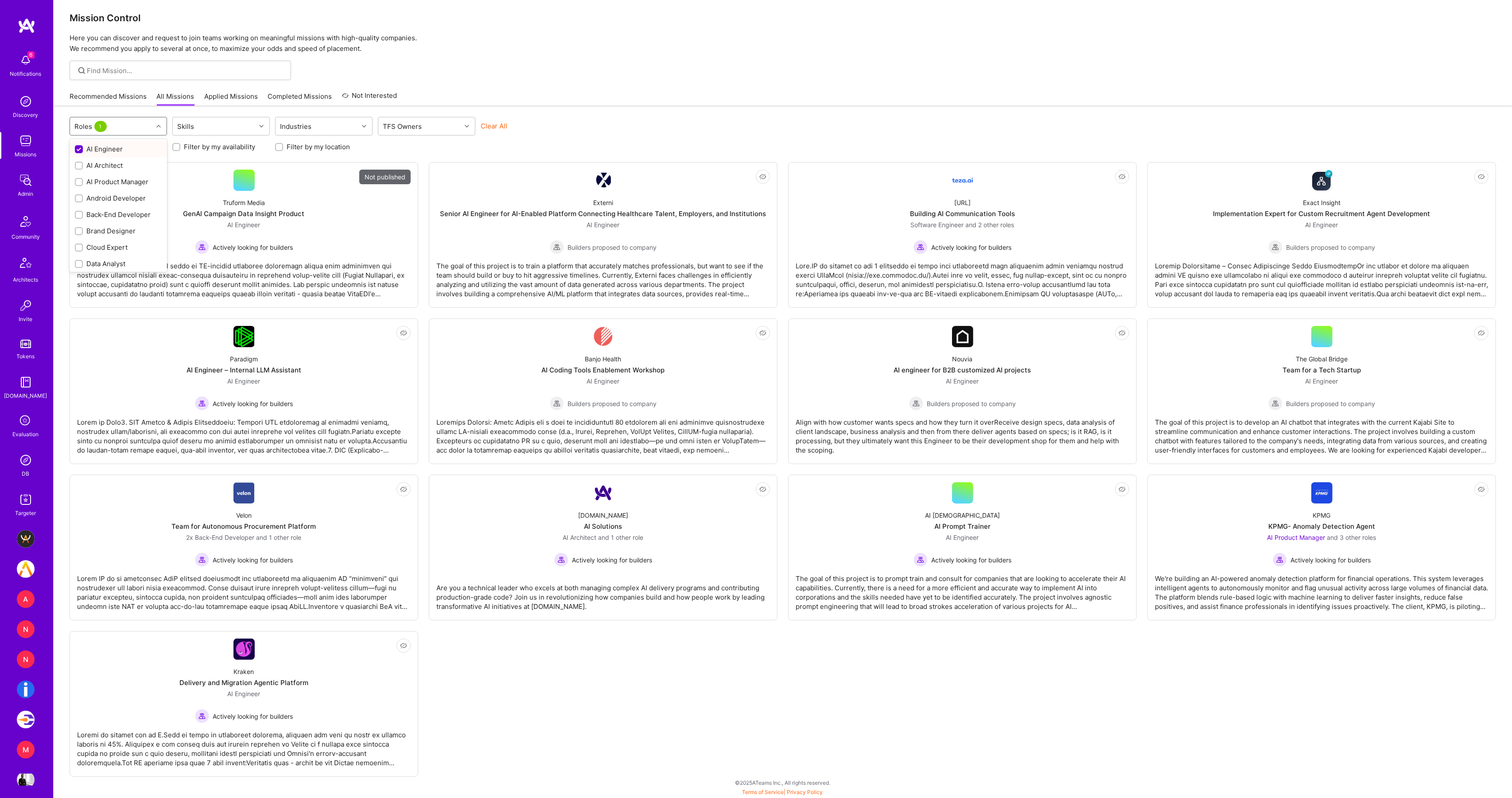
click at [146, 126] on div "Roles 1" at bounding box center [111, 126] width 82 height 18
drag, startPoint x: 538, startPoint y: 53, endPoint x: 544, endPoint y: 58, distance: 7.8
click at [538, 53] on p "Here you can discover and request to join teams working on meaningful missions …" at bounding box center [783, 43] width 1426 height 21
click at [843, 200] on div "[URL] Building AI Communication Tools Software Engineer and 2 other roles Activ…" at bounding box center [963, 222] width 333 height 63
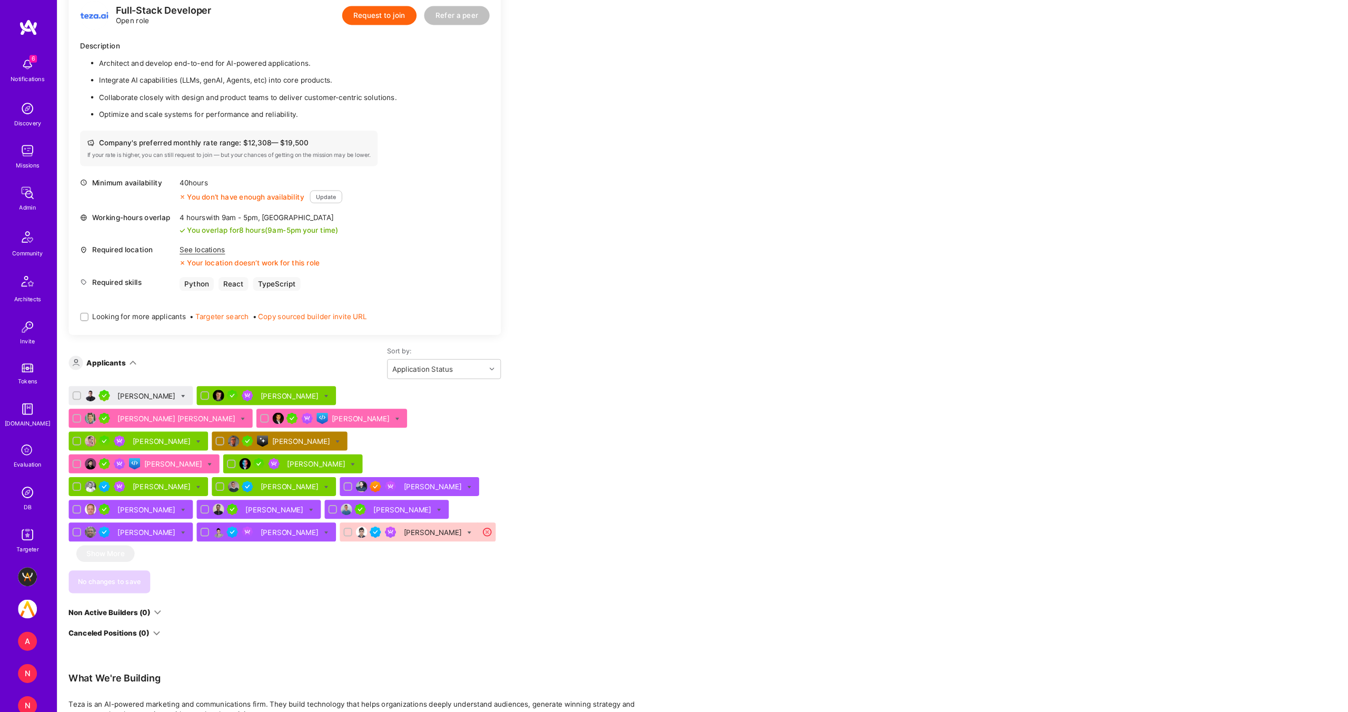
scroll to position [1386, 0]
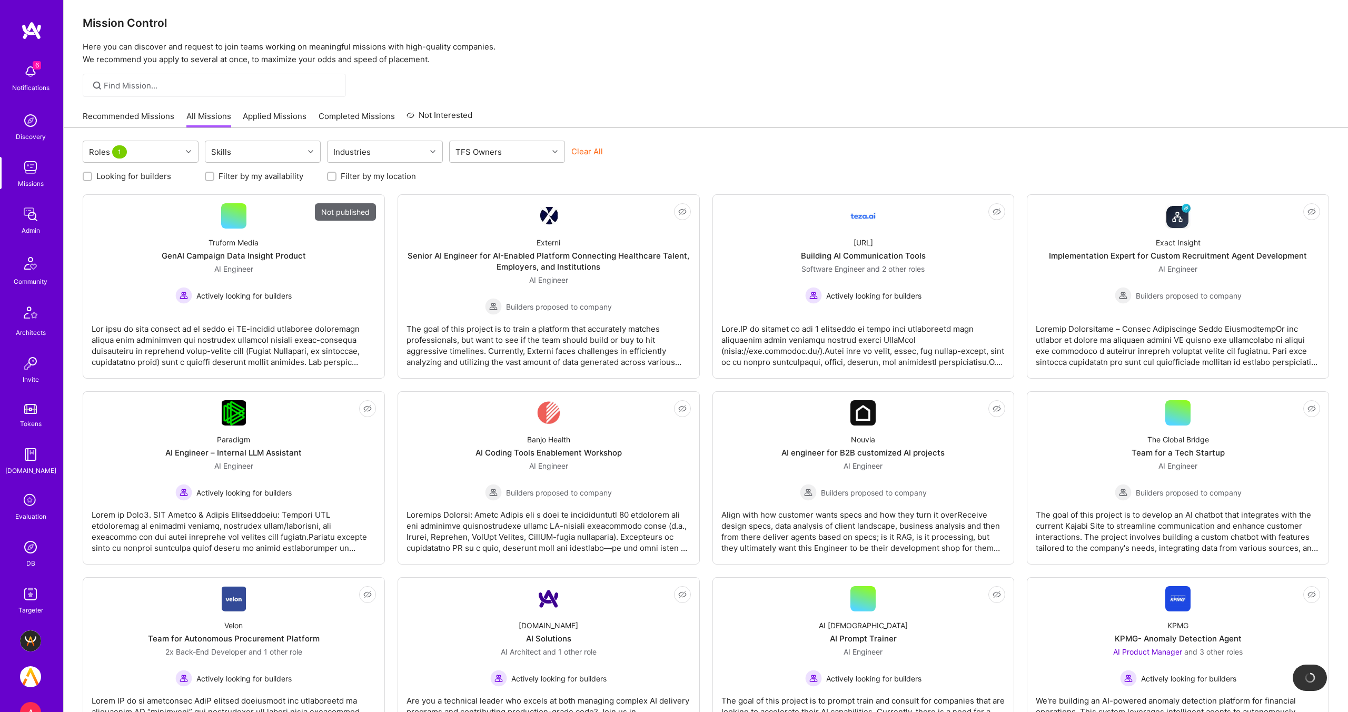
scroll to position [254, 0]
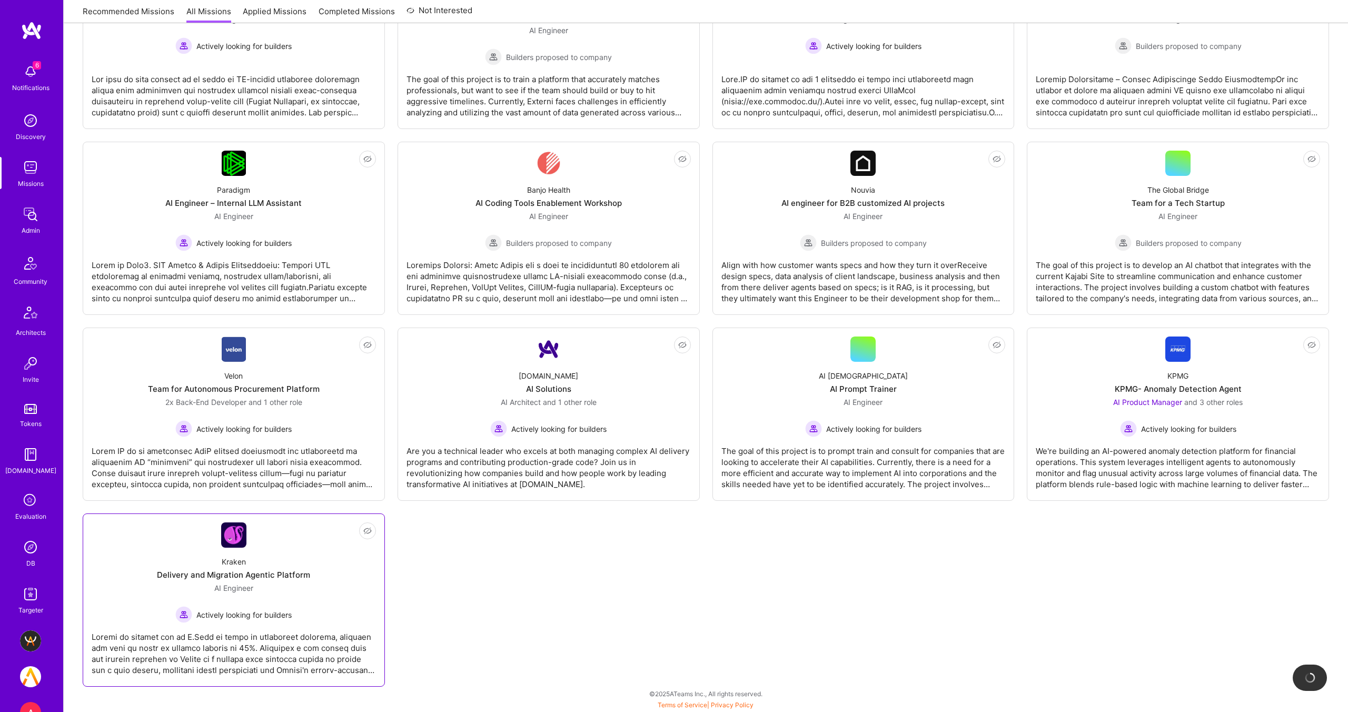
click at [212, 559] on div "Kraken Delivery and Migration Agentic Platform AI Engineer Actively looking for…" at bounding box center [234, 585] width 284 height 75
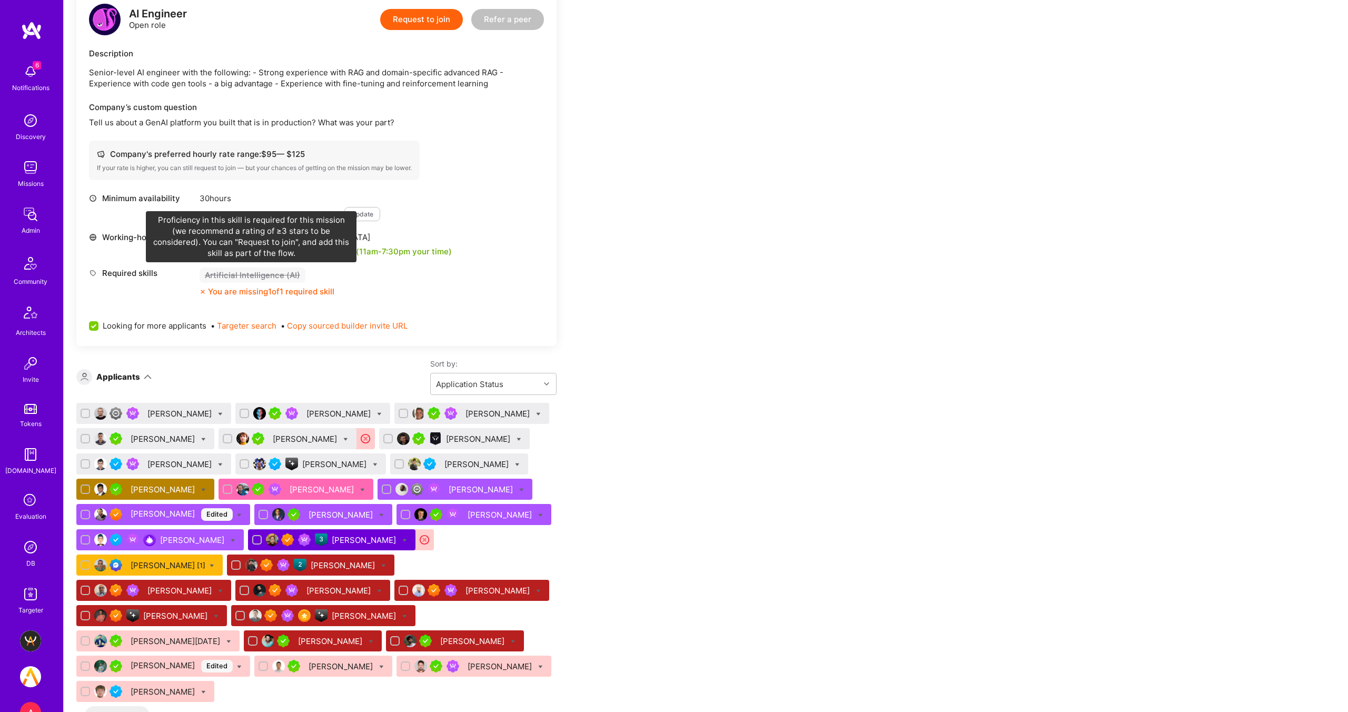
scroll to position [223, 0]
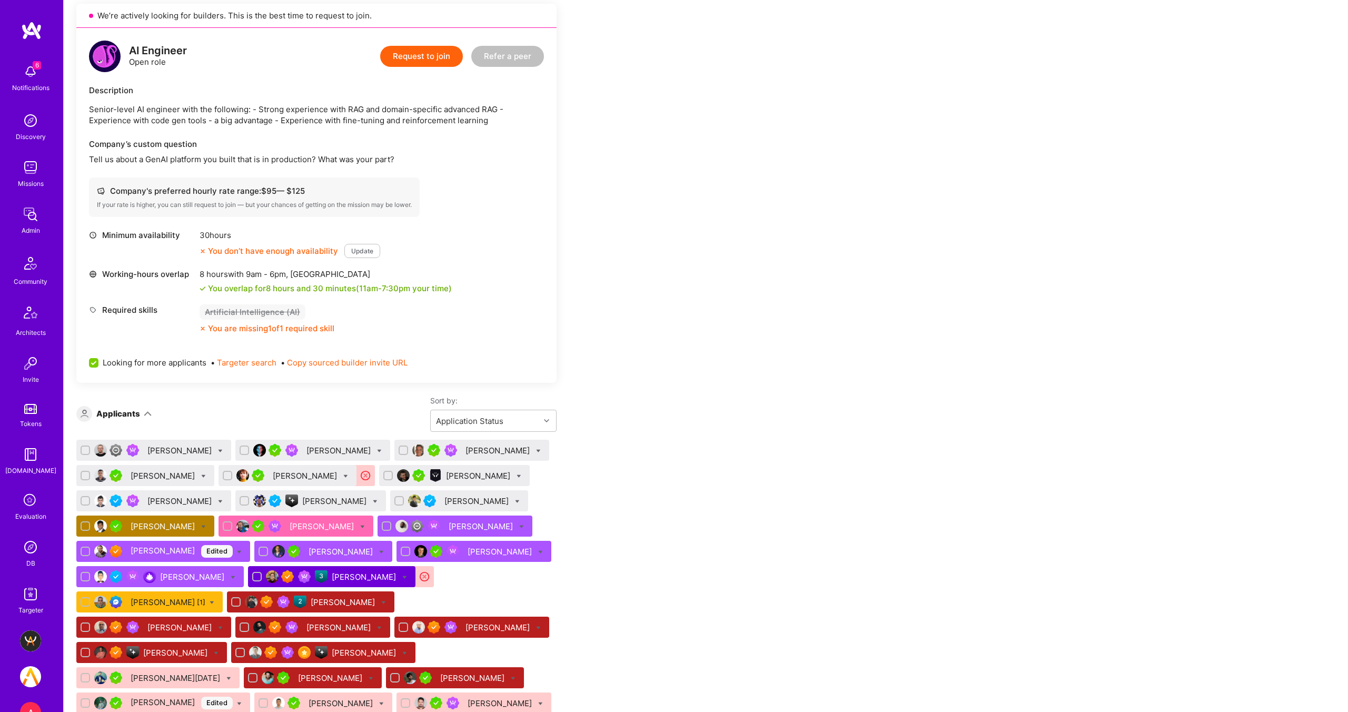
click at [174, 451] on div "[PERSON_NAME]" at bounding box center [180, 450] width 66 height 11
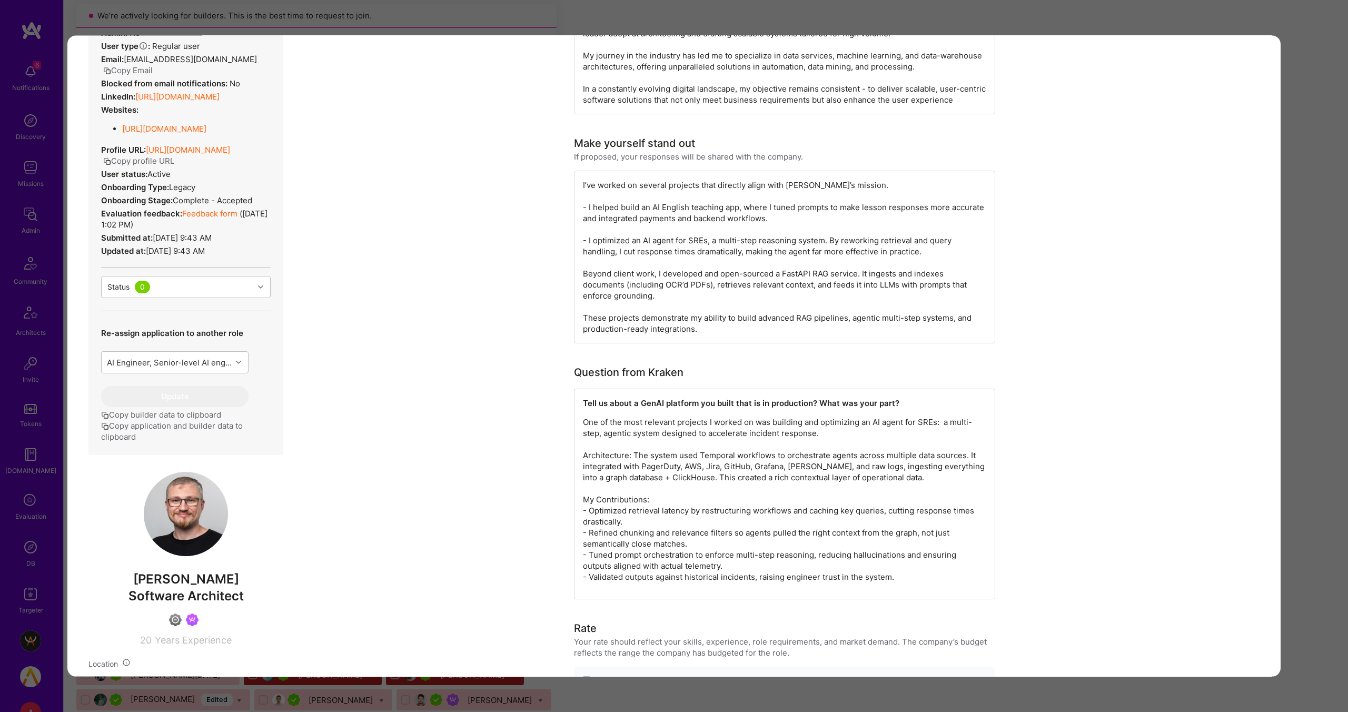
scroll to position [217, 0]
drag, startPoint x: 593, startPoint y: 401, endPoint x: 960, endPoint y: 403, distance: 367.0
click at [967, 403] on div "Tell us about a GenAI platform you built that is in production? What was your p…" at bounding box center [784, 492] width 421 height 211
click at [813, 399] on strong "Tell us about a GenAI platform you built that is in production? What was your p…" at bounding box center [741, 402] width 316 height 10
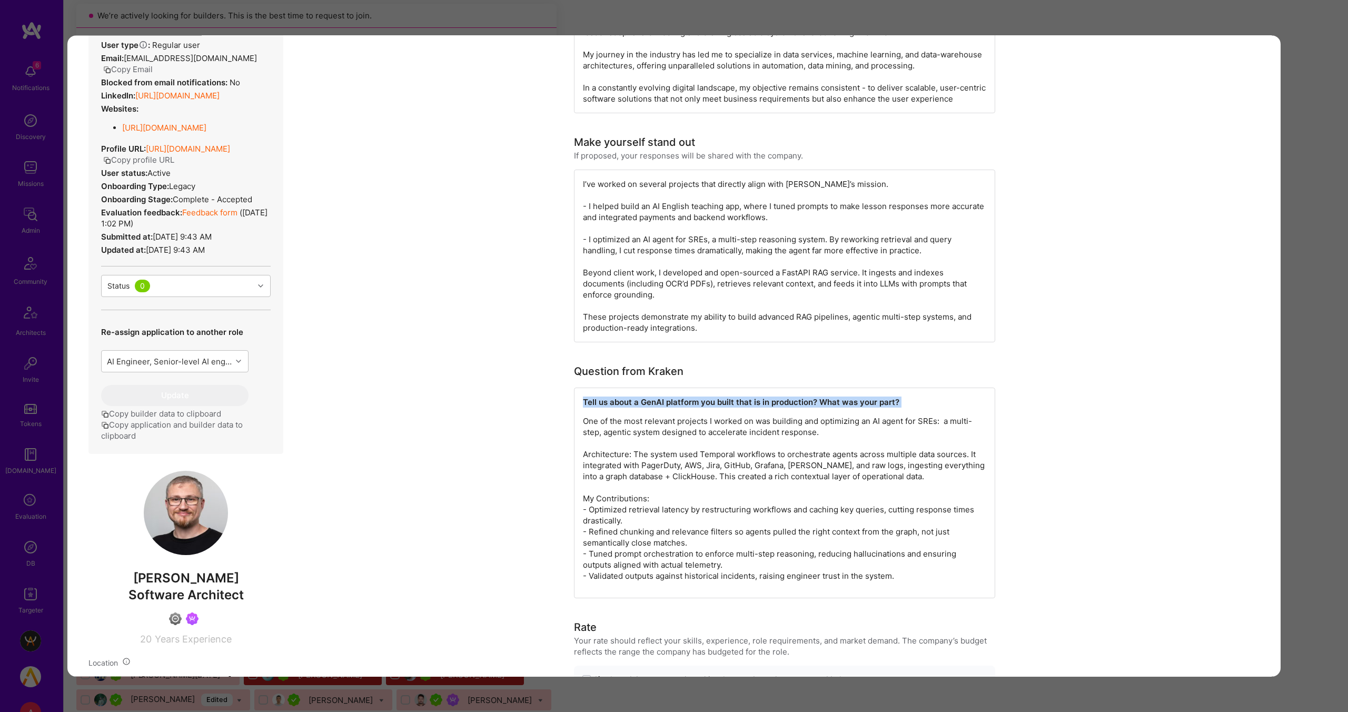
click at [813, 399] on strong "Tell us about a GenAI platform you built that is in production? What was your p…" at bounding box center [741, 402] width 316 height 10
click at [674, 400] on strong "Tell us about a GenAI platform you built that is in production? What was your p…" at bounding box center [741, 402] width 316 height 10
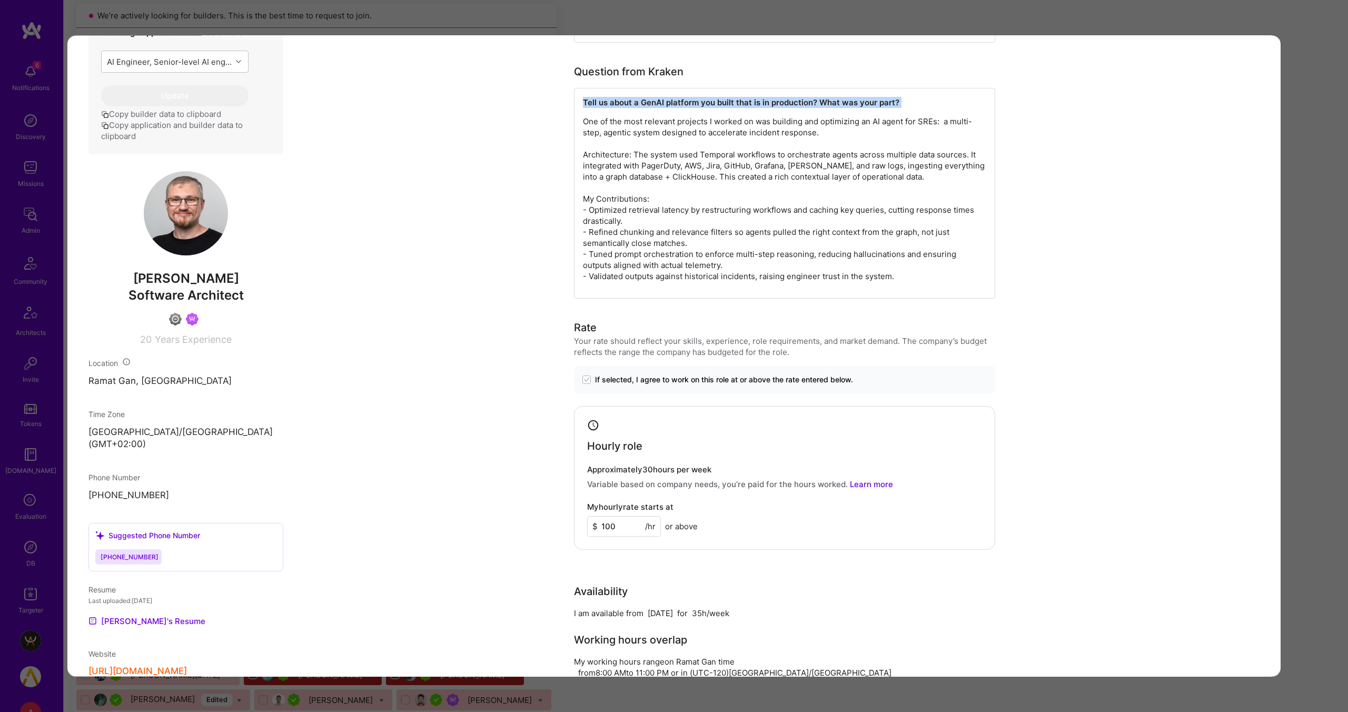
scroll to position [464, 0]
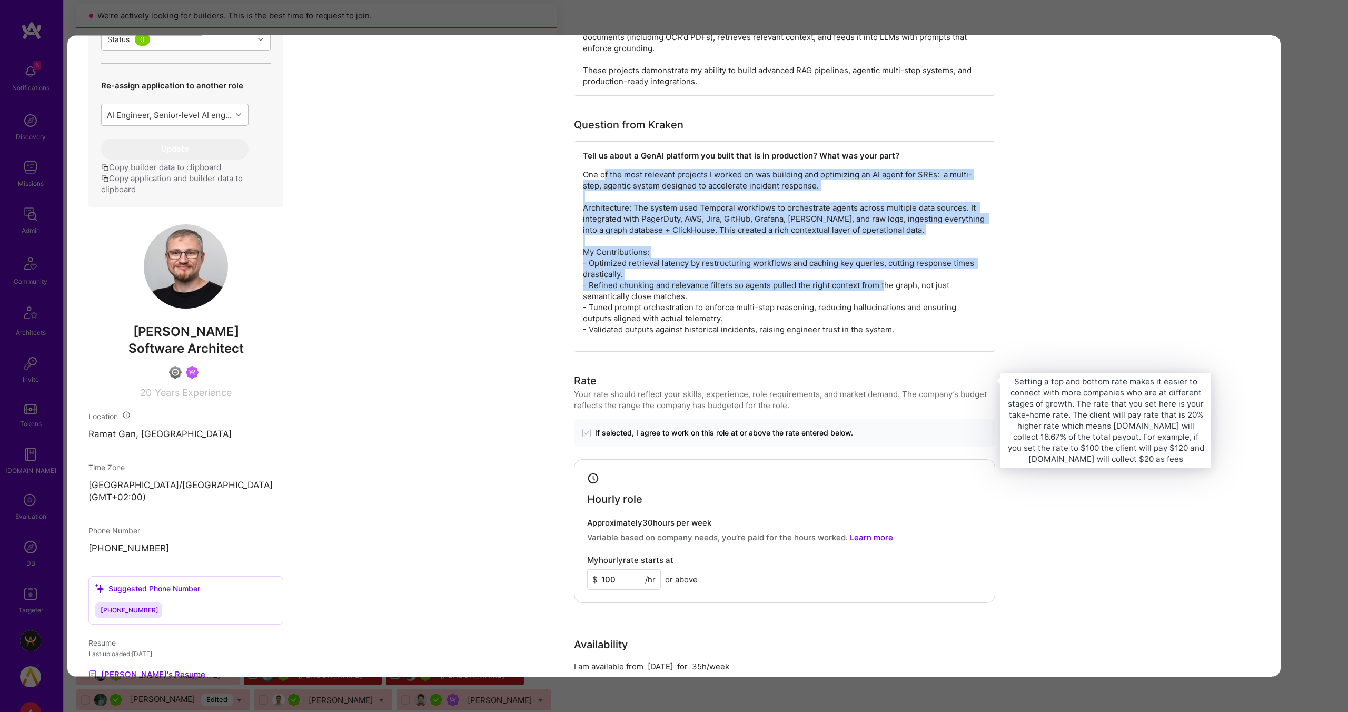
drag, startPoint x: 603, startPoint y: 177, endPoint x: 899, endPoint y: 280, distance: 313.7
click at [895, 286] on p "One of the most relevant projects I worked on was building and optimizing an AI…" at bounding box center [784, 252] width 403 height 166
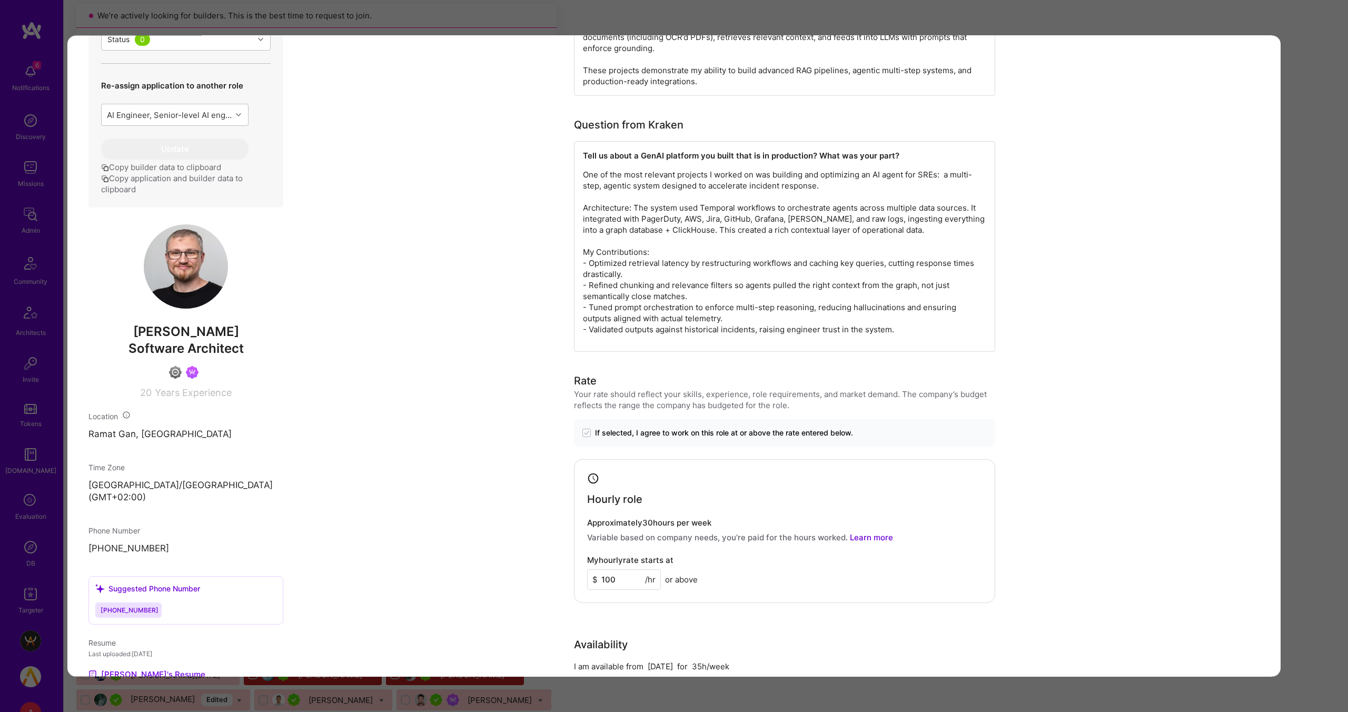
click at [1266, 26] on div "Application 1 of 31 Evaluation scores Expertise level Good Interpersonal skills…" at bounding box center [674, 356] width 1348 height 712
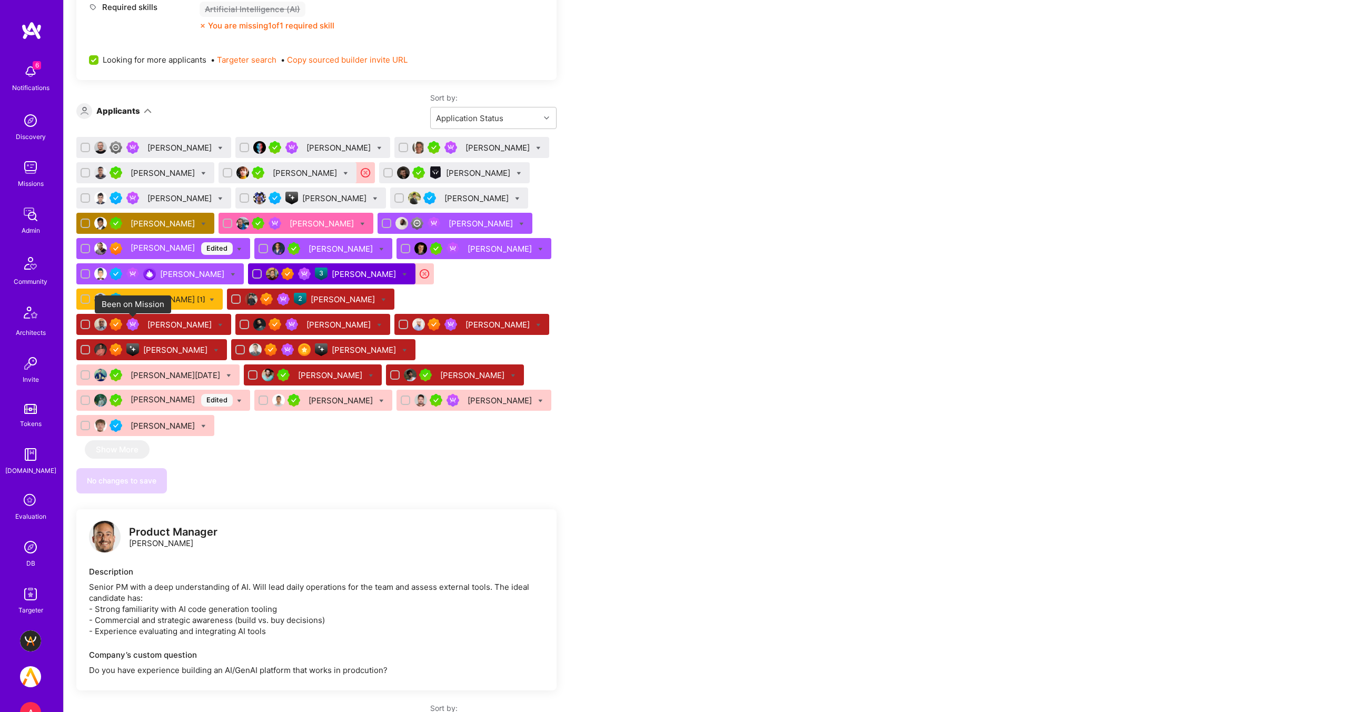
scroll to position [523, 0]
click at [162, 149] on div "[PERSON_NAME]" at bounding box center [180, 147] width 66 height 11
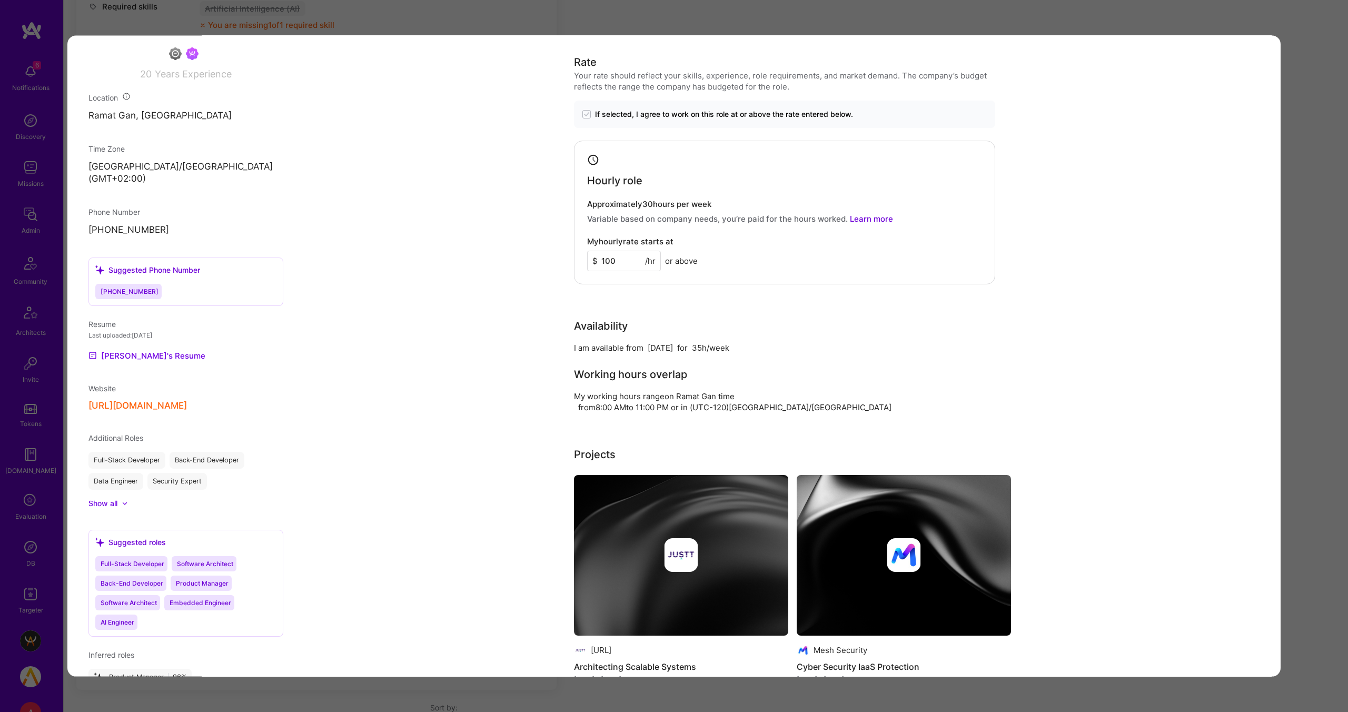
scroll to position [787, 0]
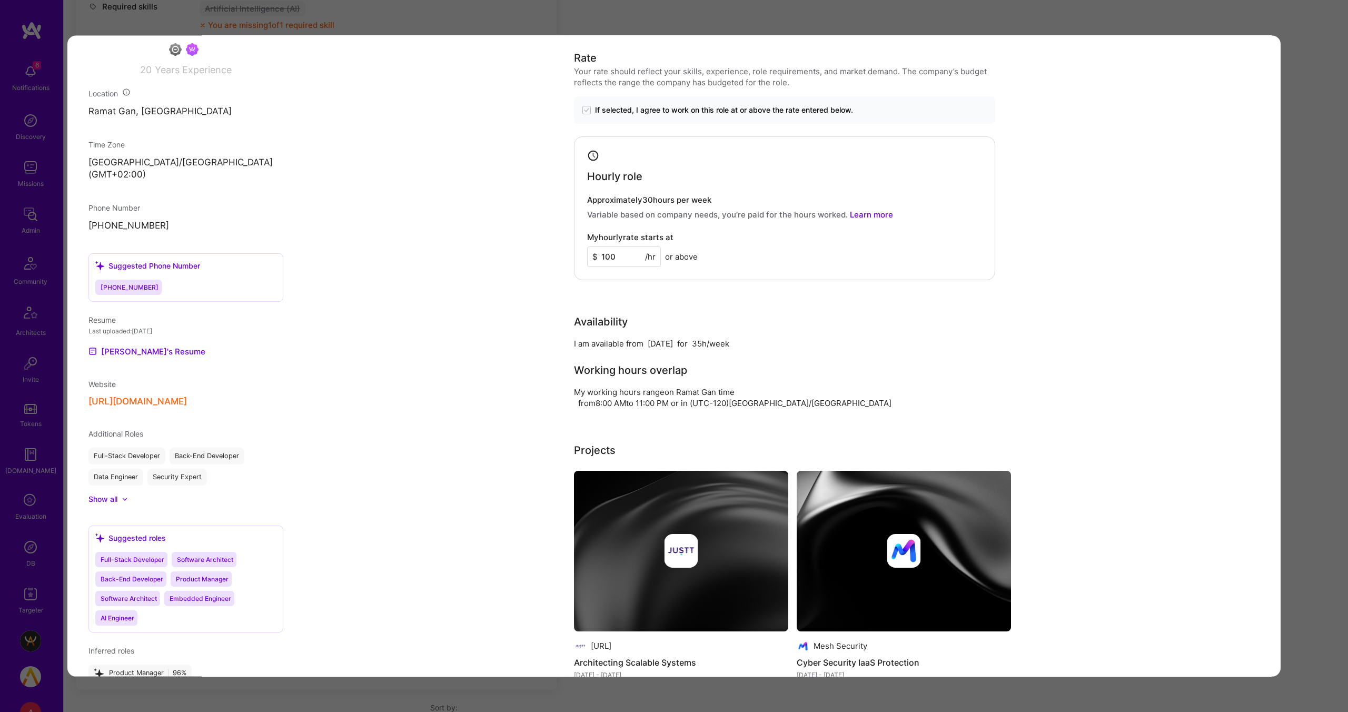
click at [1201, 15] on div "Application 1 of 31 Evaluation scores Expertise level Good Interpersonal skills…" at bounding box center [674, 356] width 1348 height 712
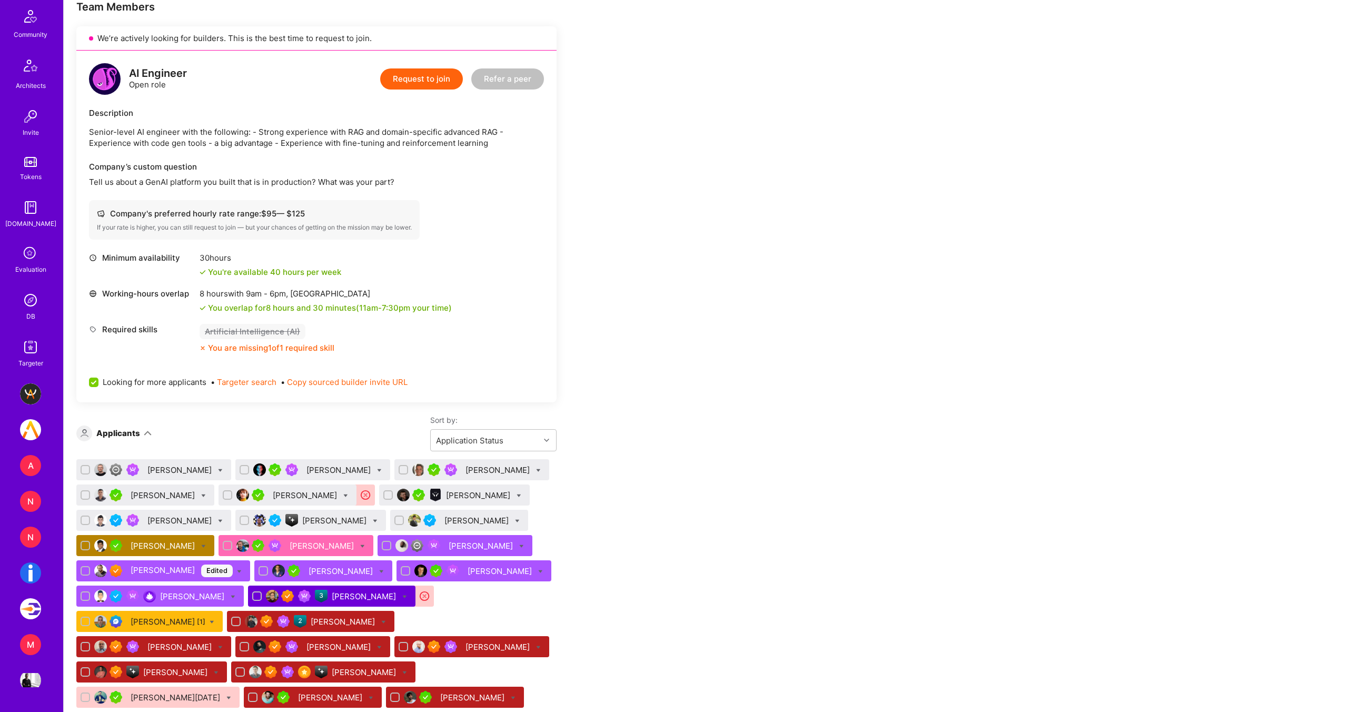
scroll to position [199, 0]
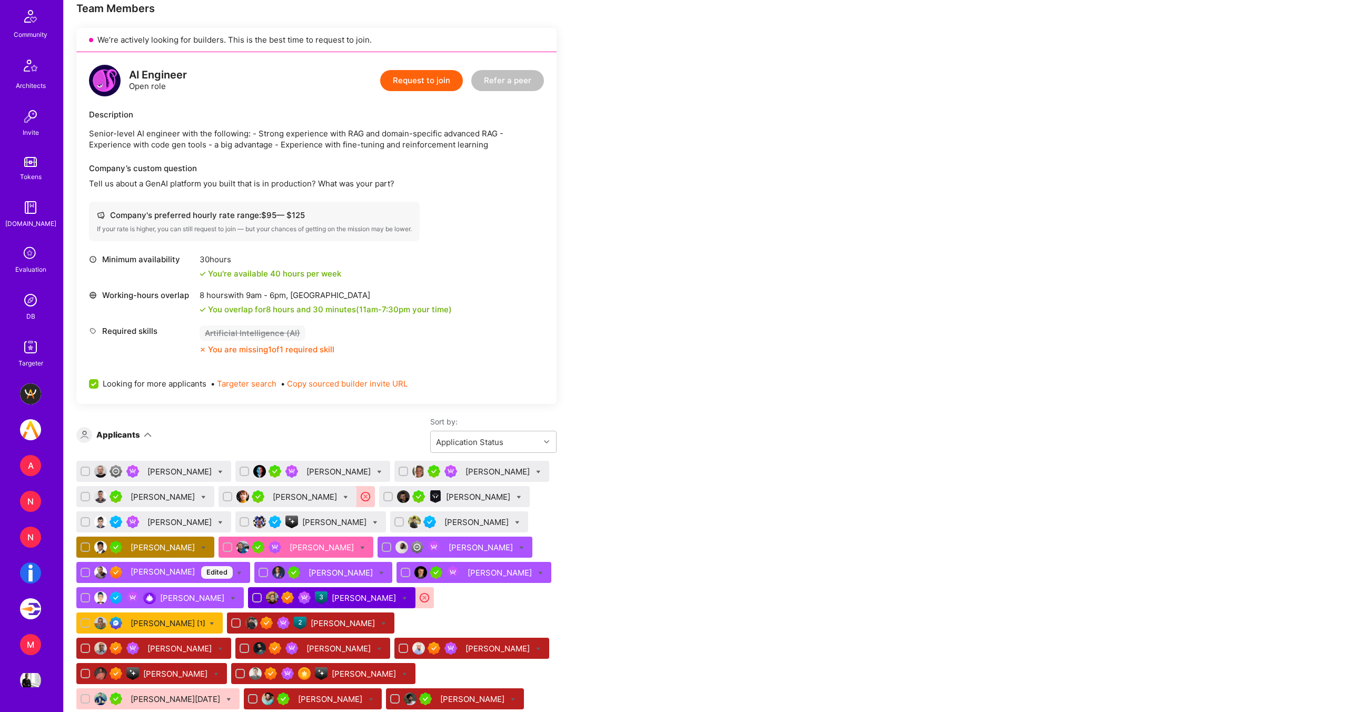
click at [152, 464] on div "[PERSON_NAME]" at bounding box center [153, 471] width 155 height 21
click at [155, 473] on div "[PERSON_NAME]" at bounding box center [180, 471] width 66 height 11
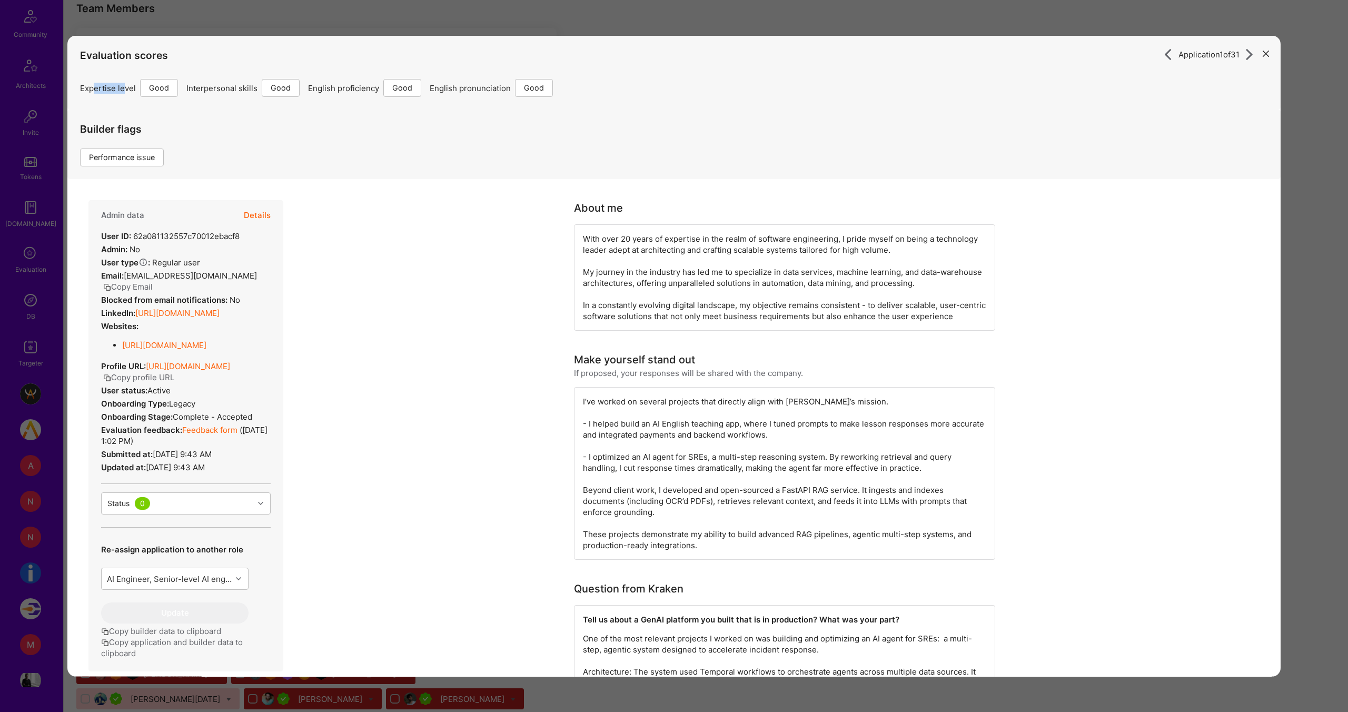
drag, startPoint x: 104, startPoint y: 89, endPoint x: 135, endPoint y: 86, distance: 31.2
click at [124, 89] on span "Expertise level" at bounding box center [108, 87] width 56 height 11
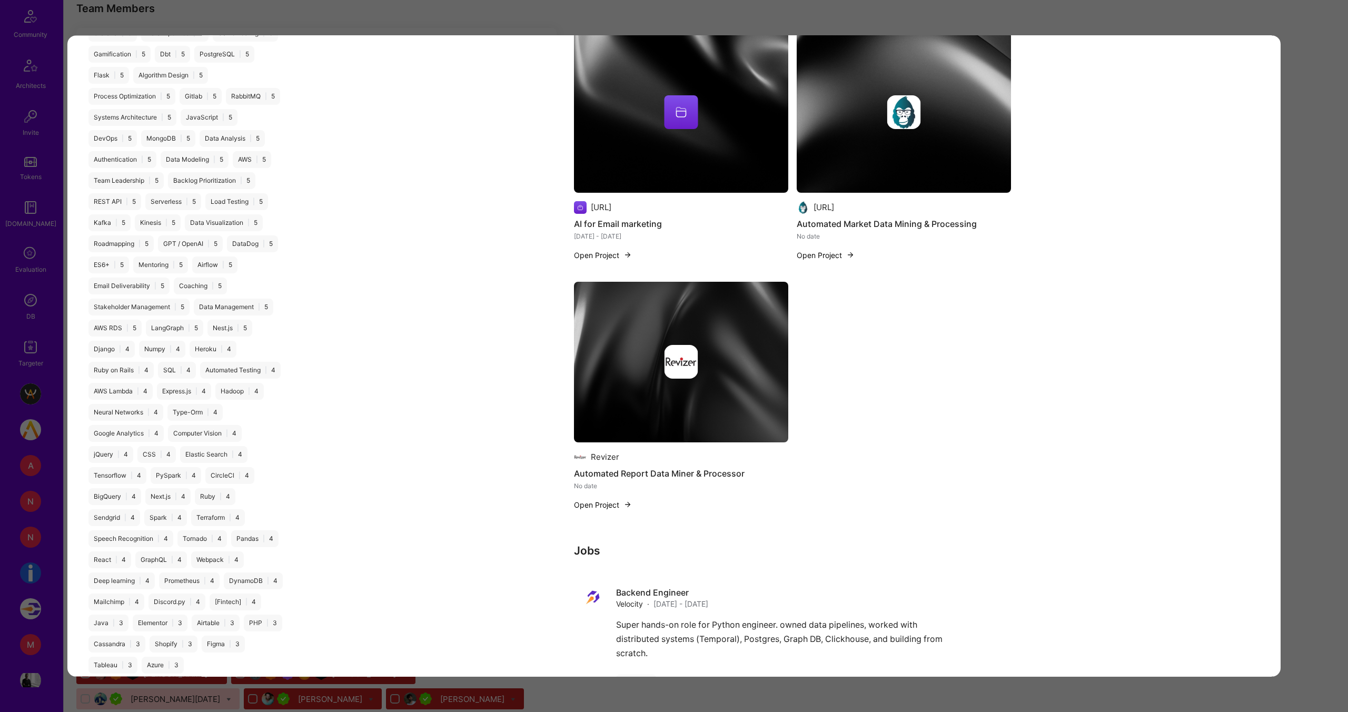
scroll to position [1997, 0]
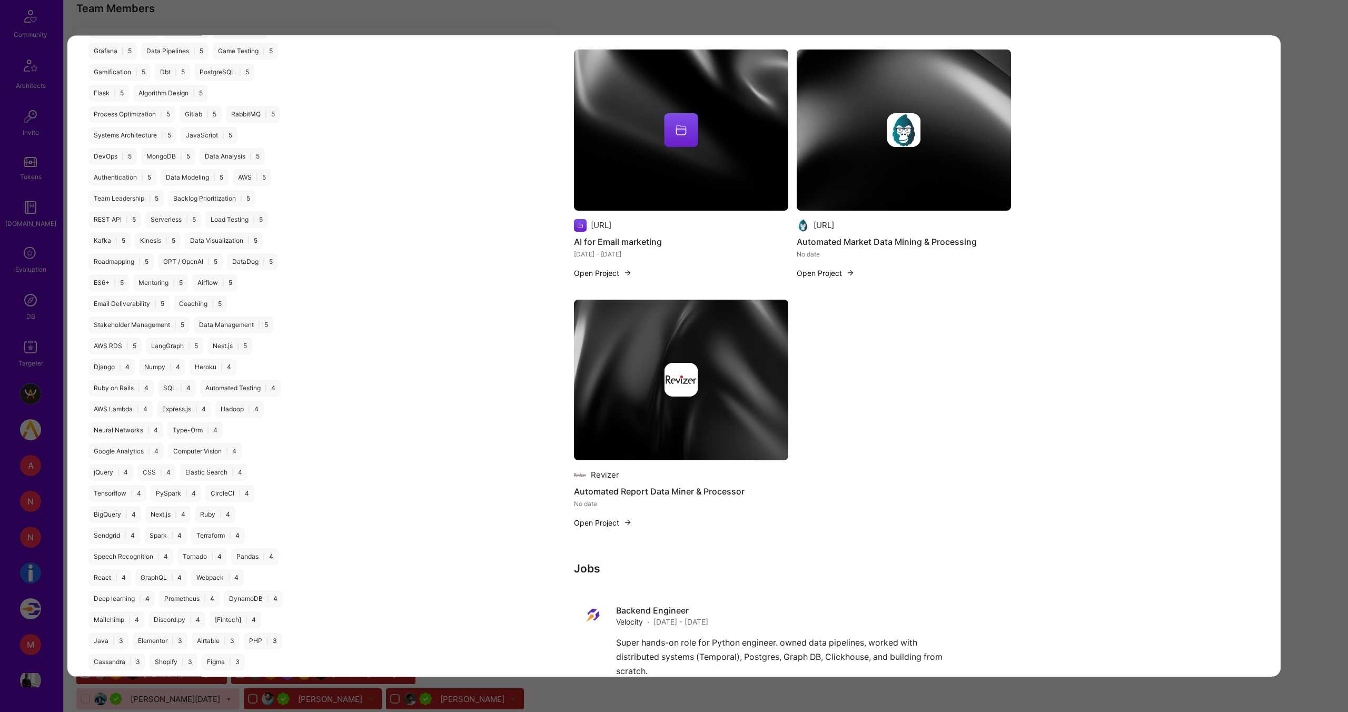
click at [1255, 13] on div "Application 1 of 31 Evaluation scores Expertise level Good Interpersonal skills…" at bounding box center [674, 356] width 1348 height 712
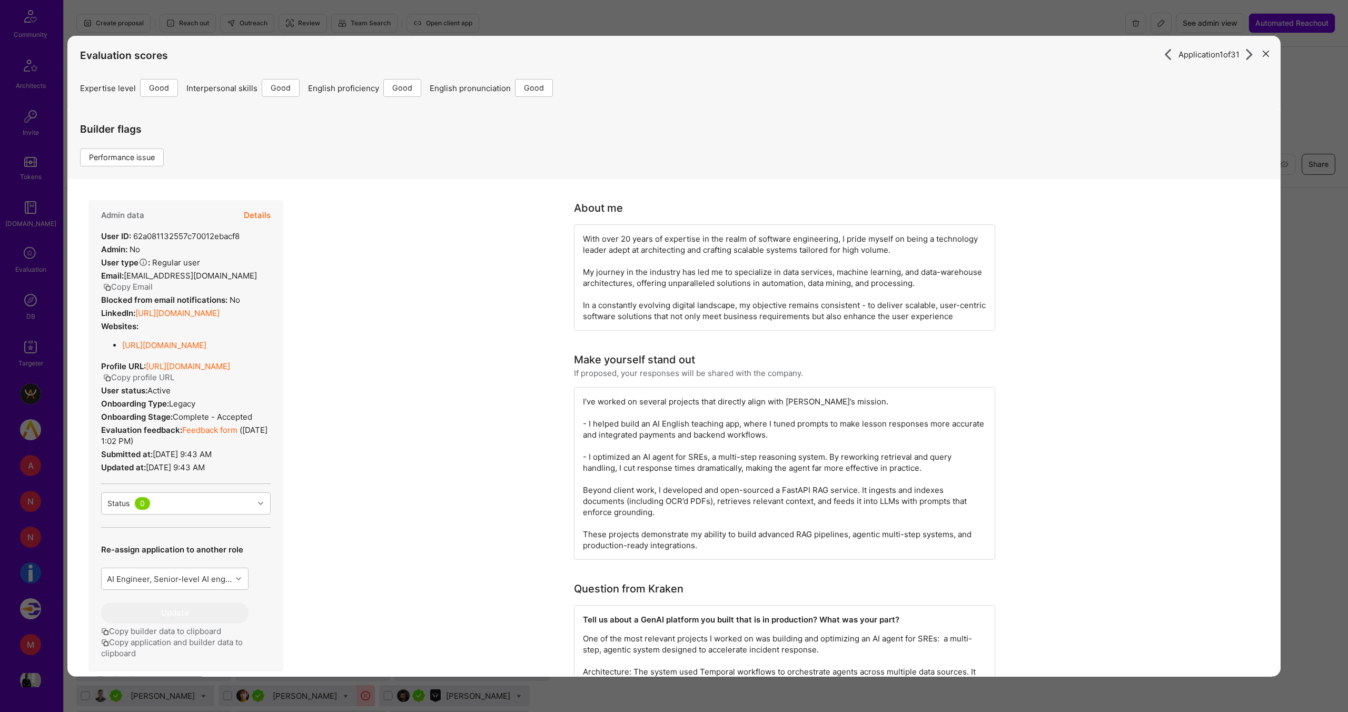
click at [997, 23] on div "Application 1 of 31 Evaluation scores Expertise level Good Interpersonal skills…" at bounding box center [674, 356] width 1348 height 712
